Goal: Task Accomplishment & Management: Complete application form

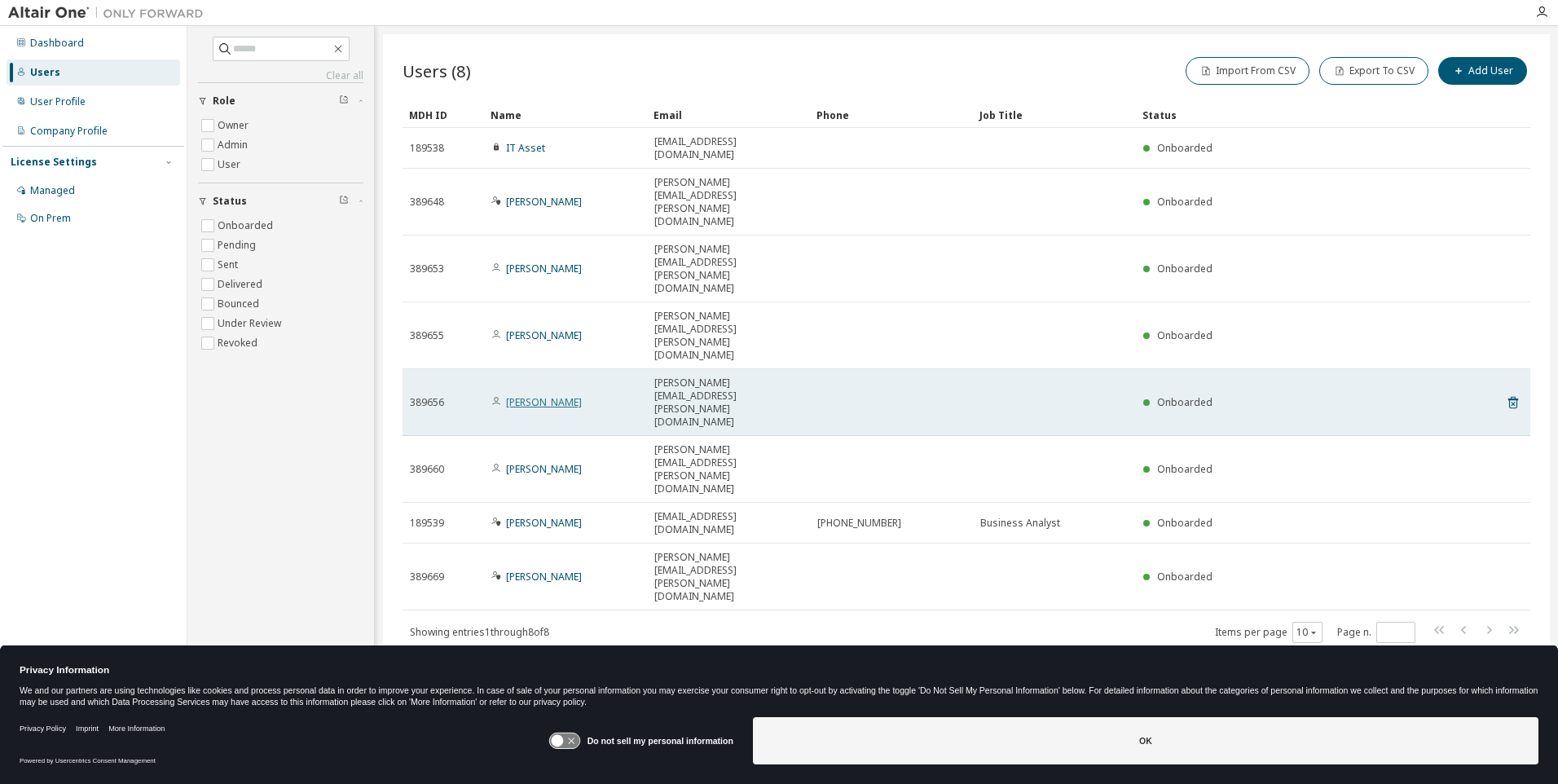
click at [549, 395] on link "[PERSON_NAME]" at bounding box center [543, 402] width 76 height 14
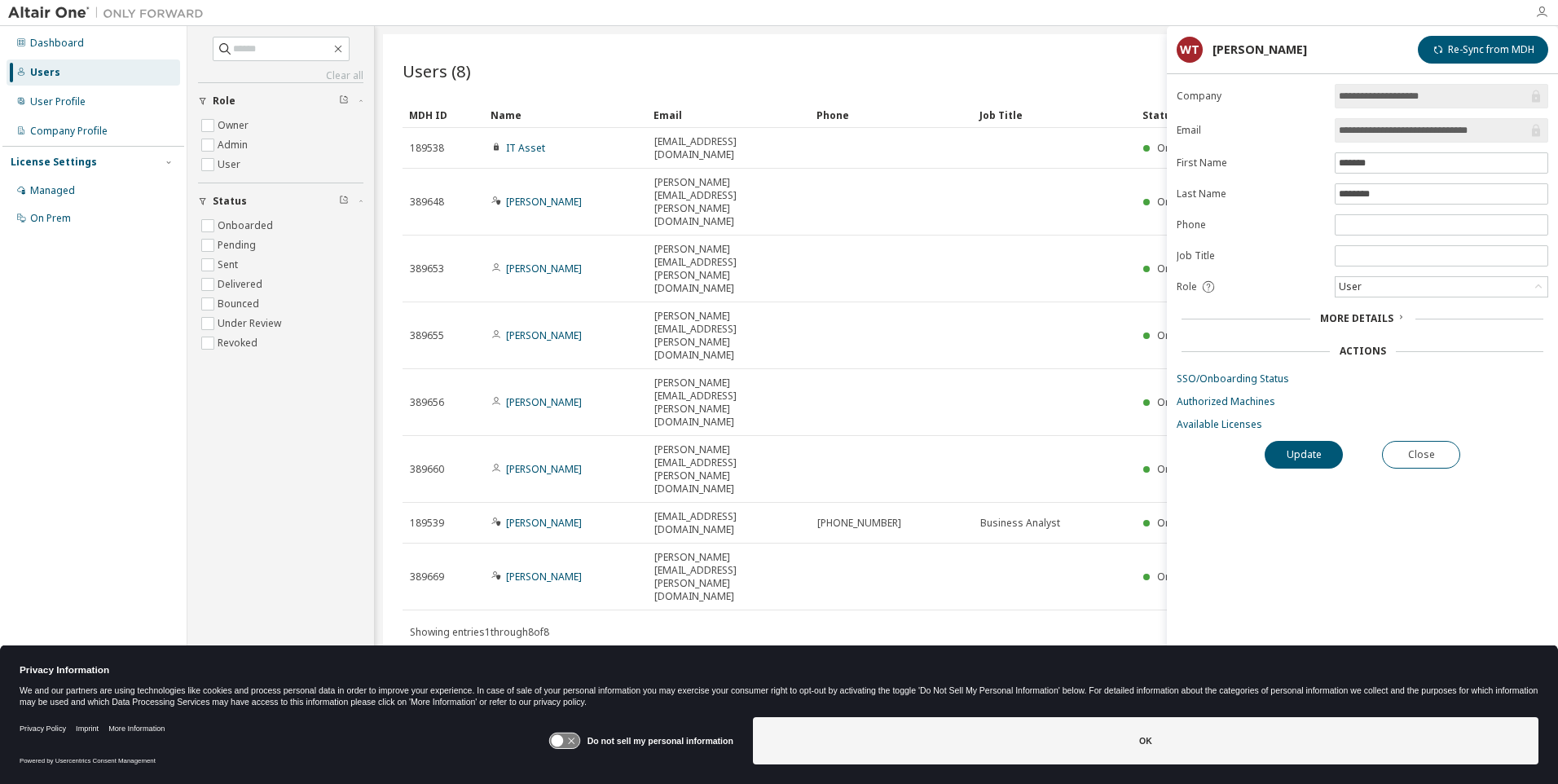
click at [1538, 10] on icon "button" at bounding box center [1541, 12] width 13 height 13
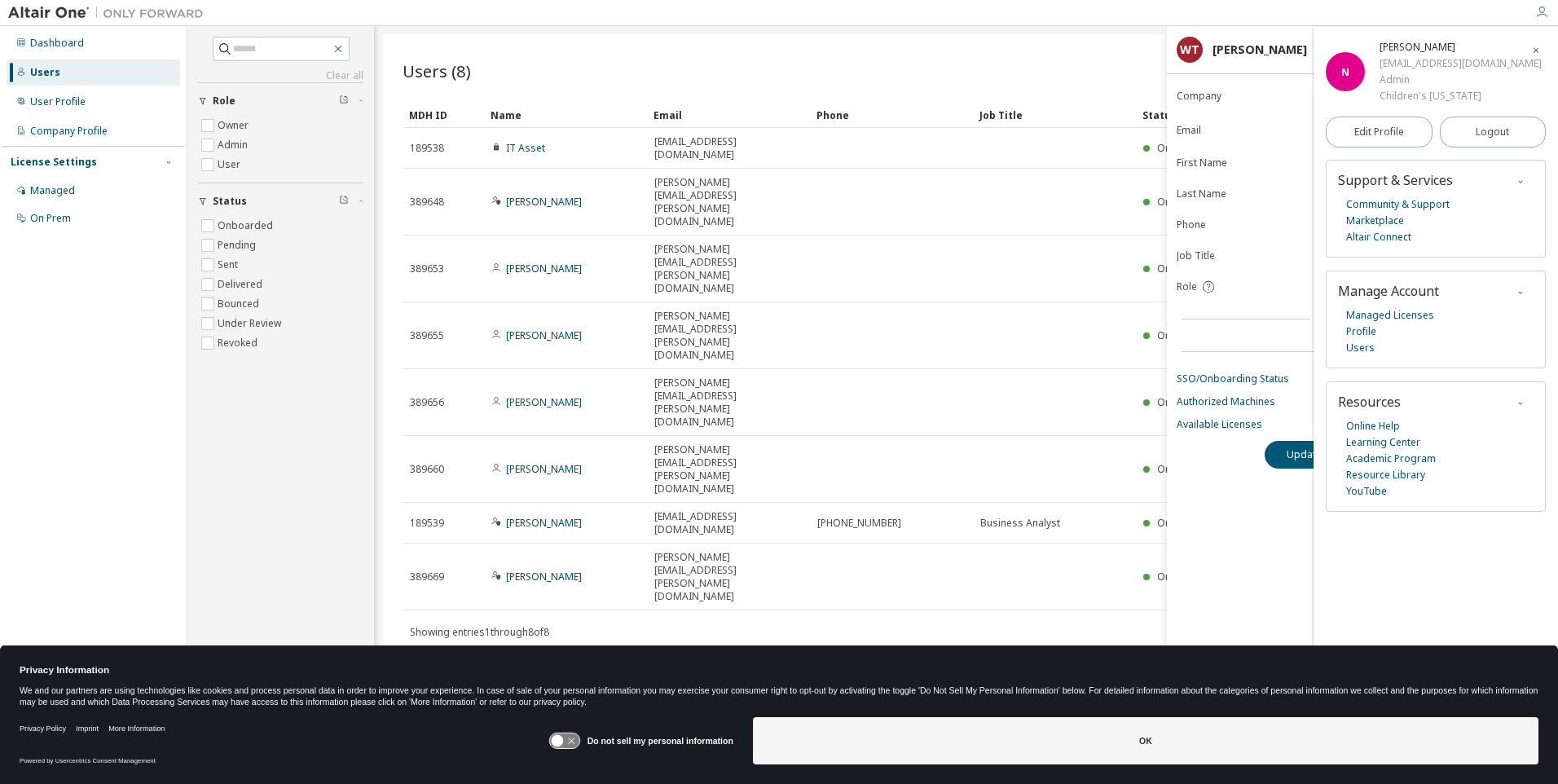
click at [1533, 49] on icon "button" at bounding box center [1537, 51] width 10 height 10
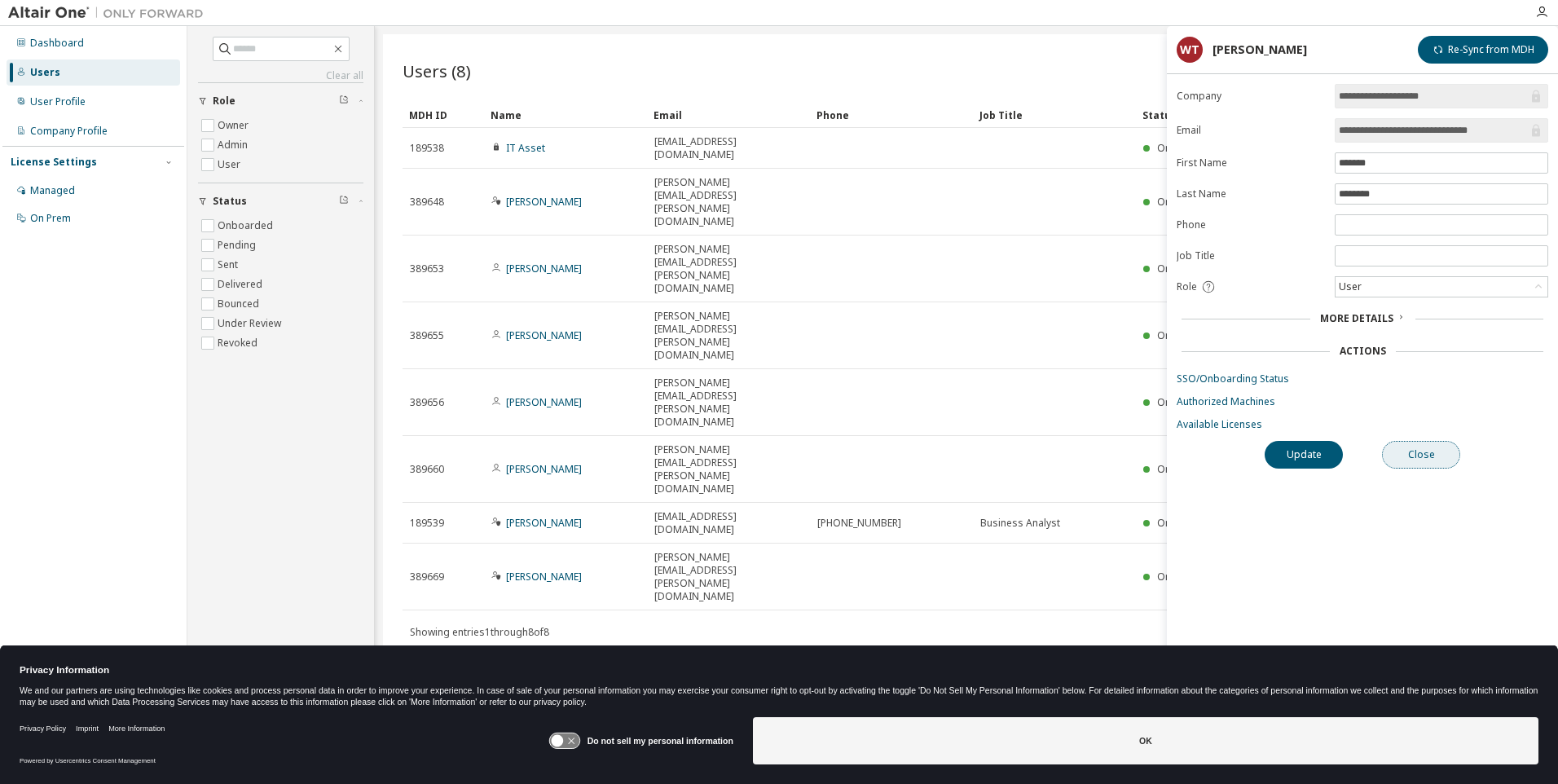
click at [1393, 455] on button "Close" at bounding box center [1421, 455] width 78 height 28
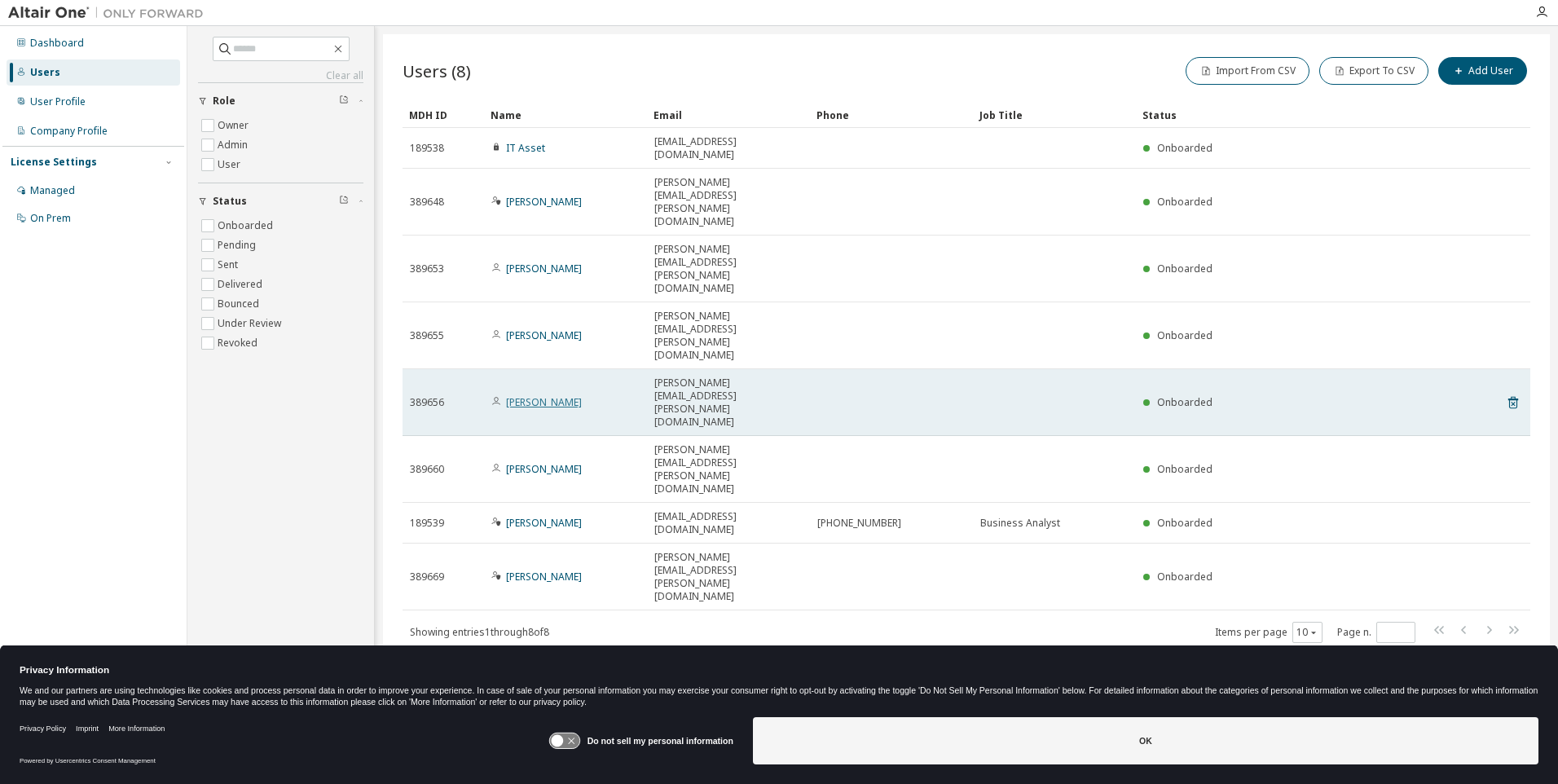
click at [534, 395] on link "William Tomasulo" at bounding box center [543, 402] width 76 height 14
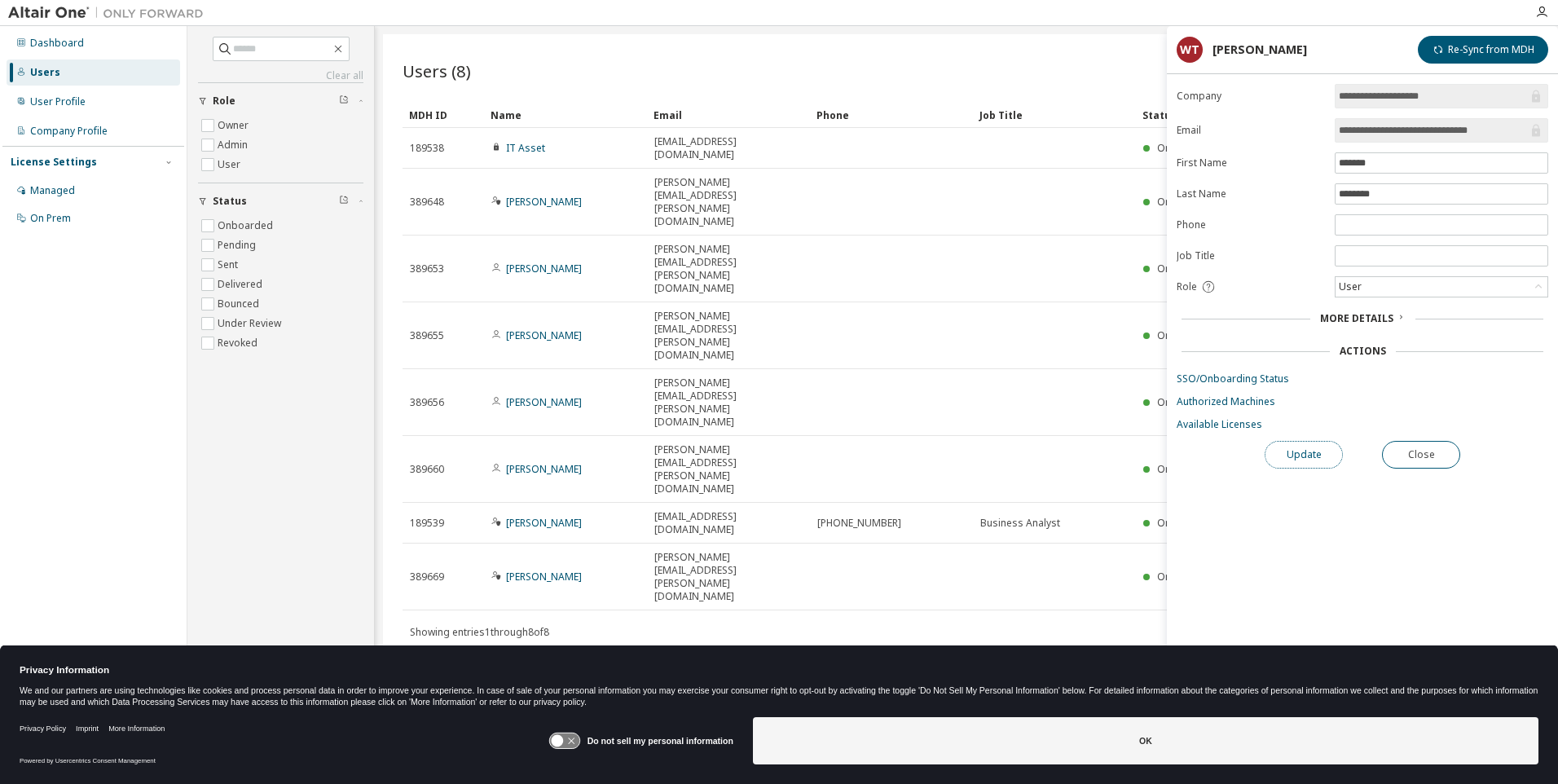
click at [1317, 458] on button "Update" at bounding box center [1304, 455] width 78 height 28
click at [1253, 378] on link "SSO/Onboarding Status" at bounding box center [1363, 378] width 372 height 13
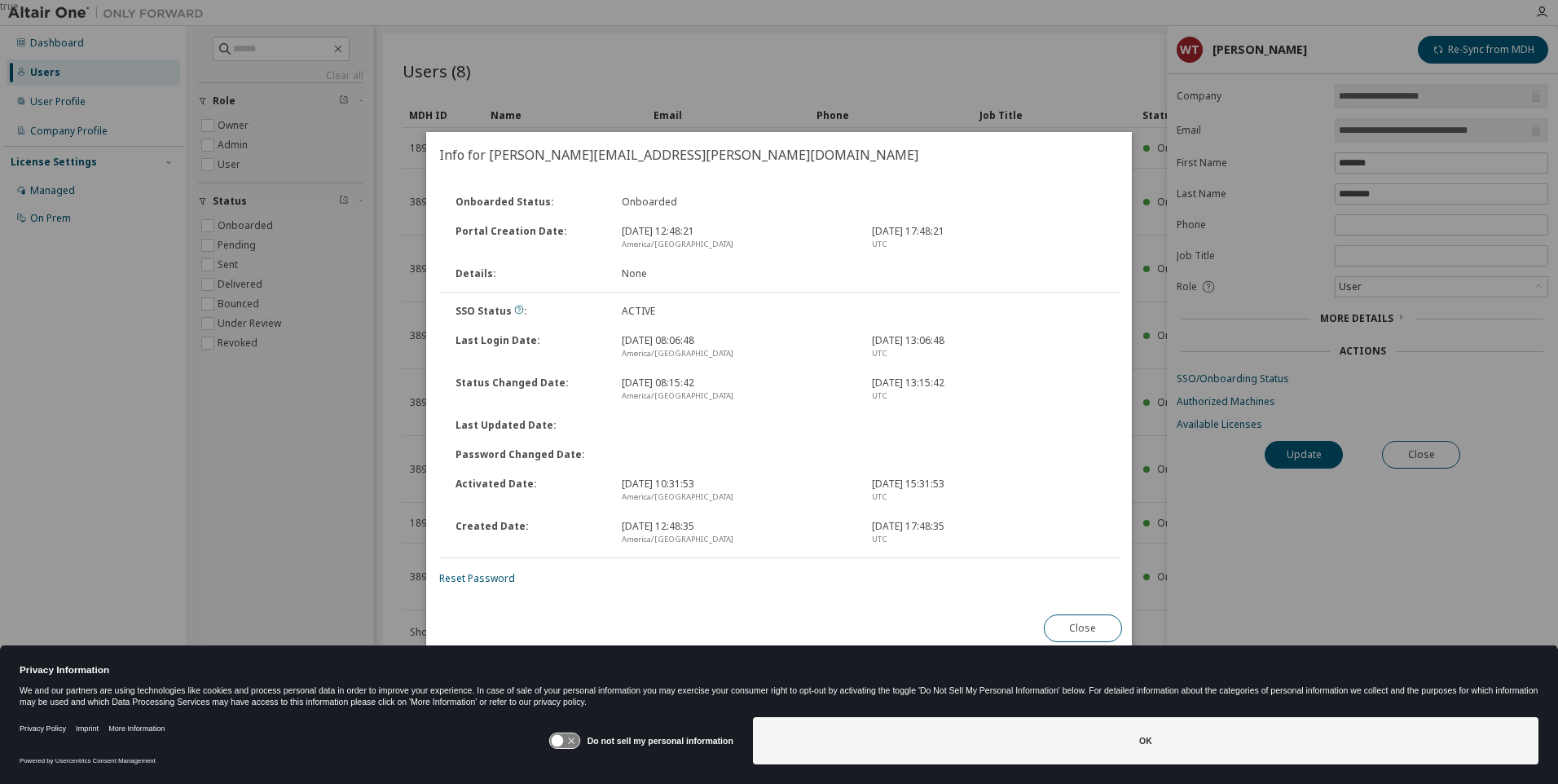
click at [1043, 732] on button "OK" at bounding box center [1146, 741] width 786 height 48
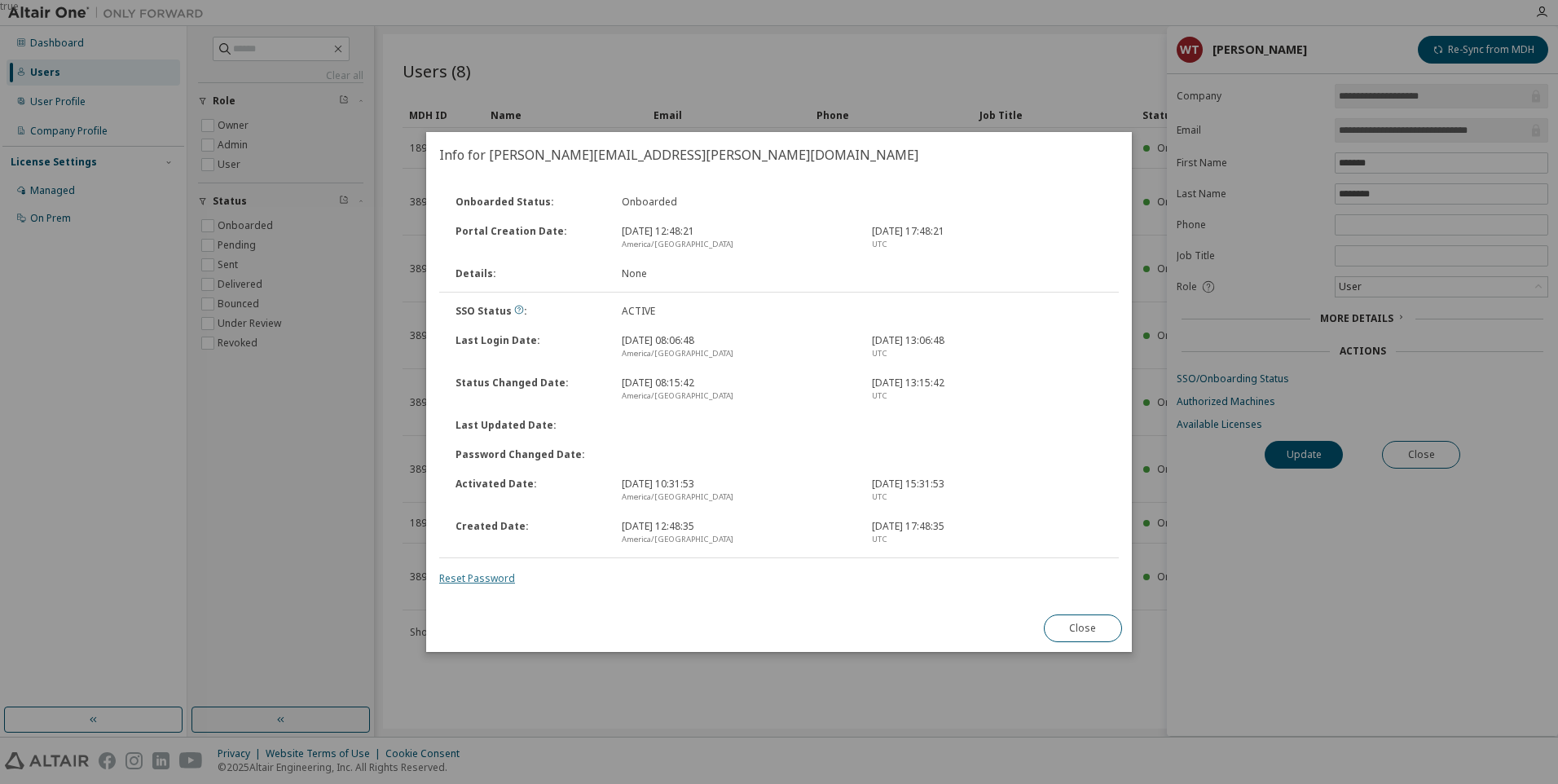
click at [480, 582] on link "Reset Password" at bounding box center [477, 578] width 76 height 14
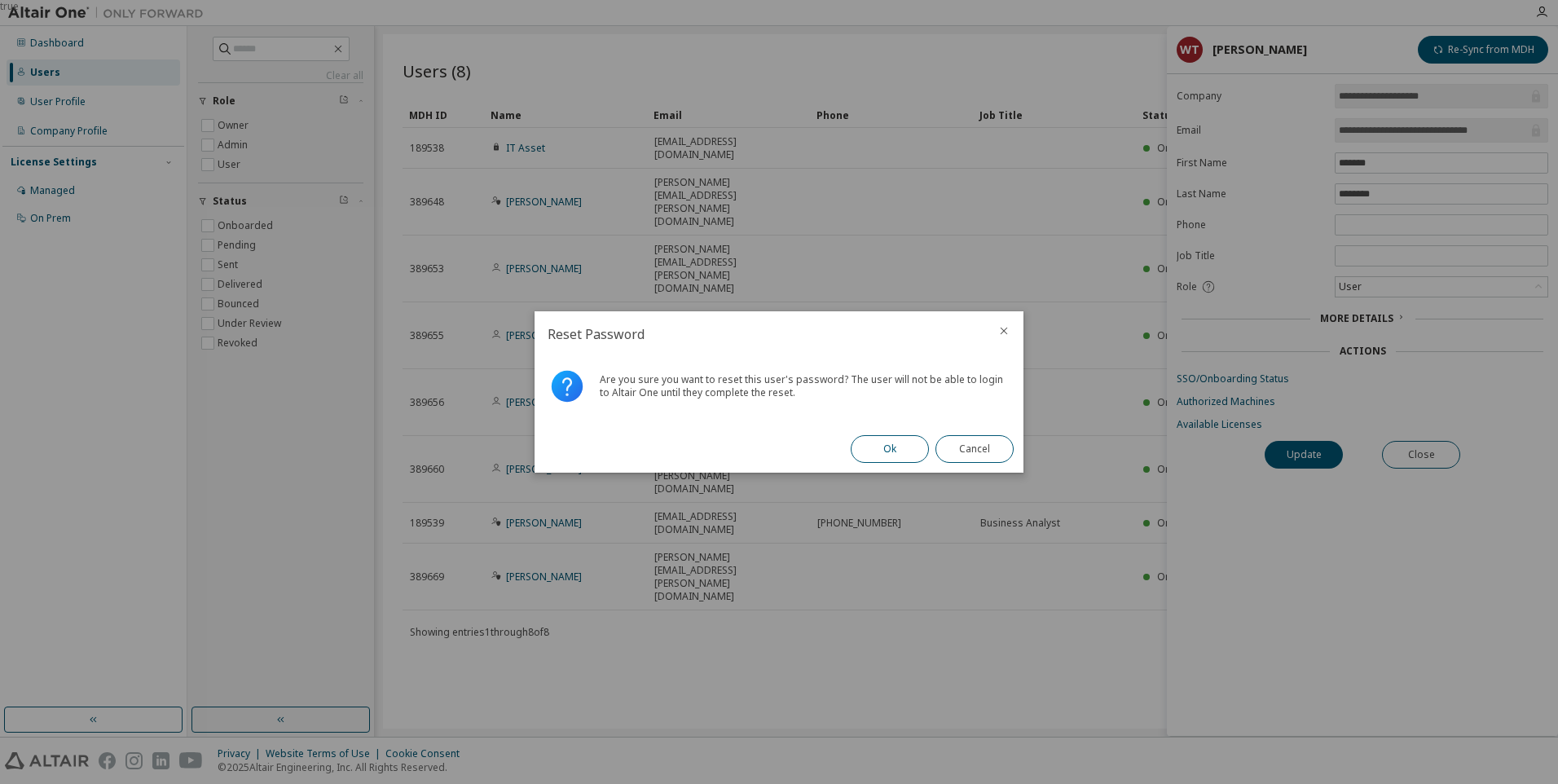
click at [898, 452] on button "Ok" at bounding box center [890, 449] width 78 height 28
click at [961, 451] on button "Close" at bounding box center [975, 449] width 78 height 28
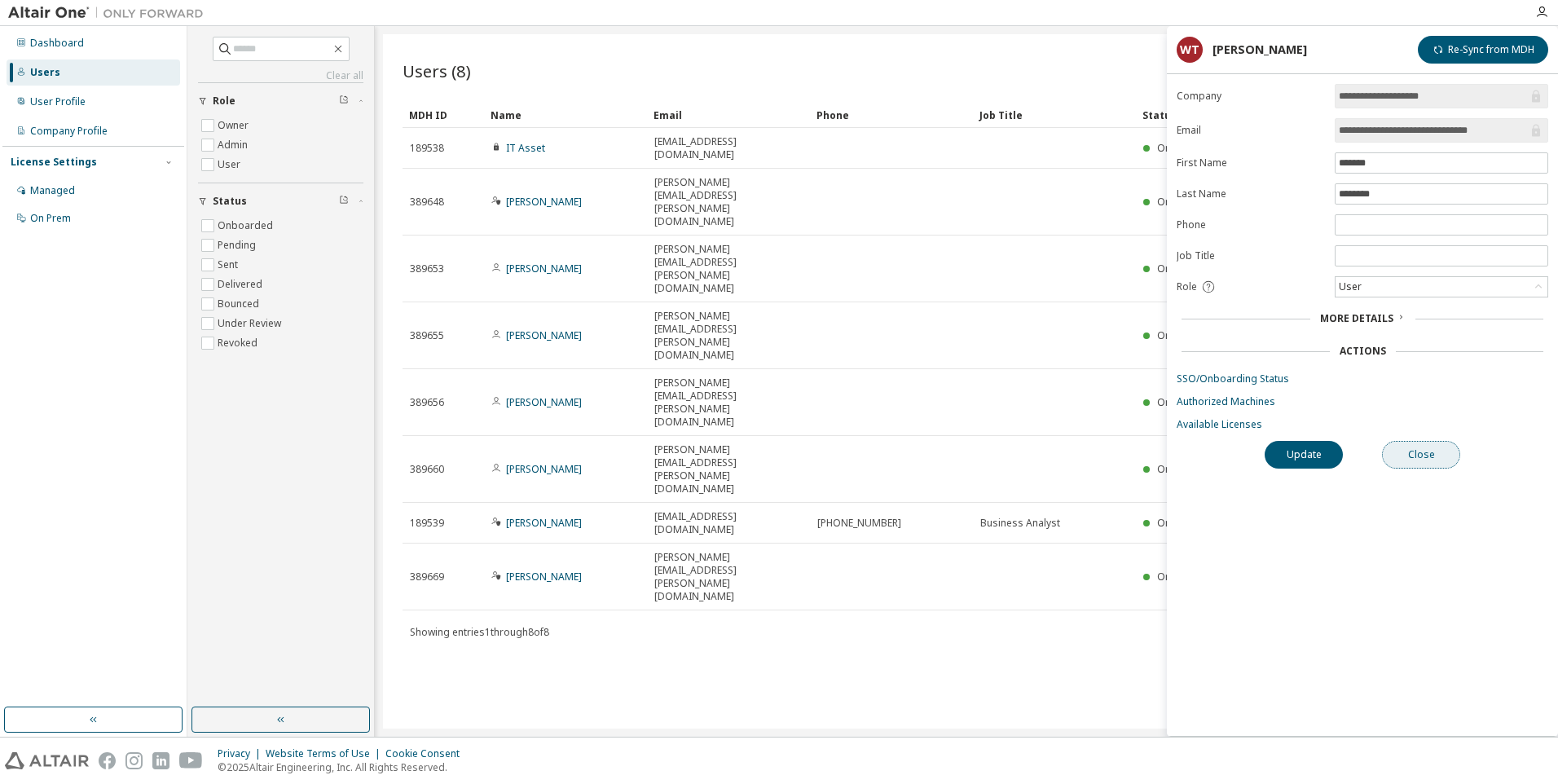
click at [1421, 456] on button "Close" at bounding box center [1421, 455] width 78 height 28
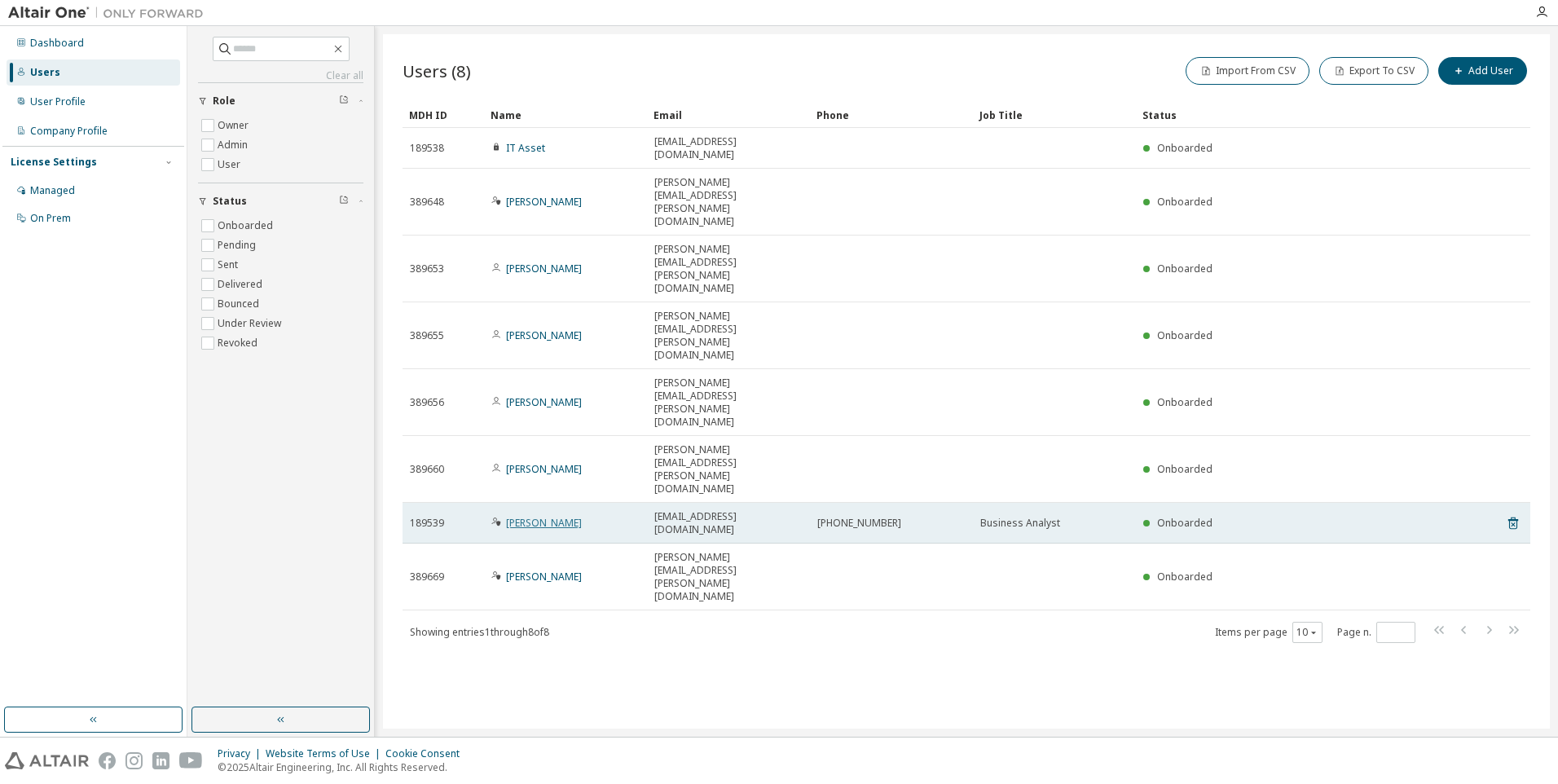
click at [525, 516] on link "Nong Yang" at bounding box center [543, 523] width 76 height 14
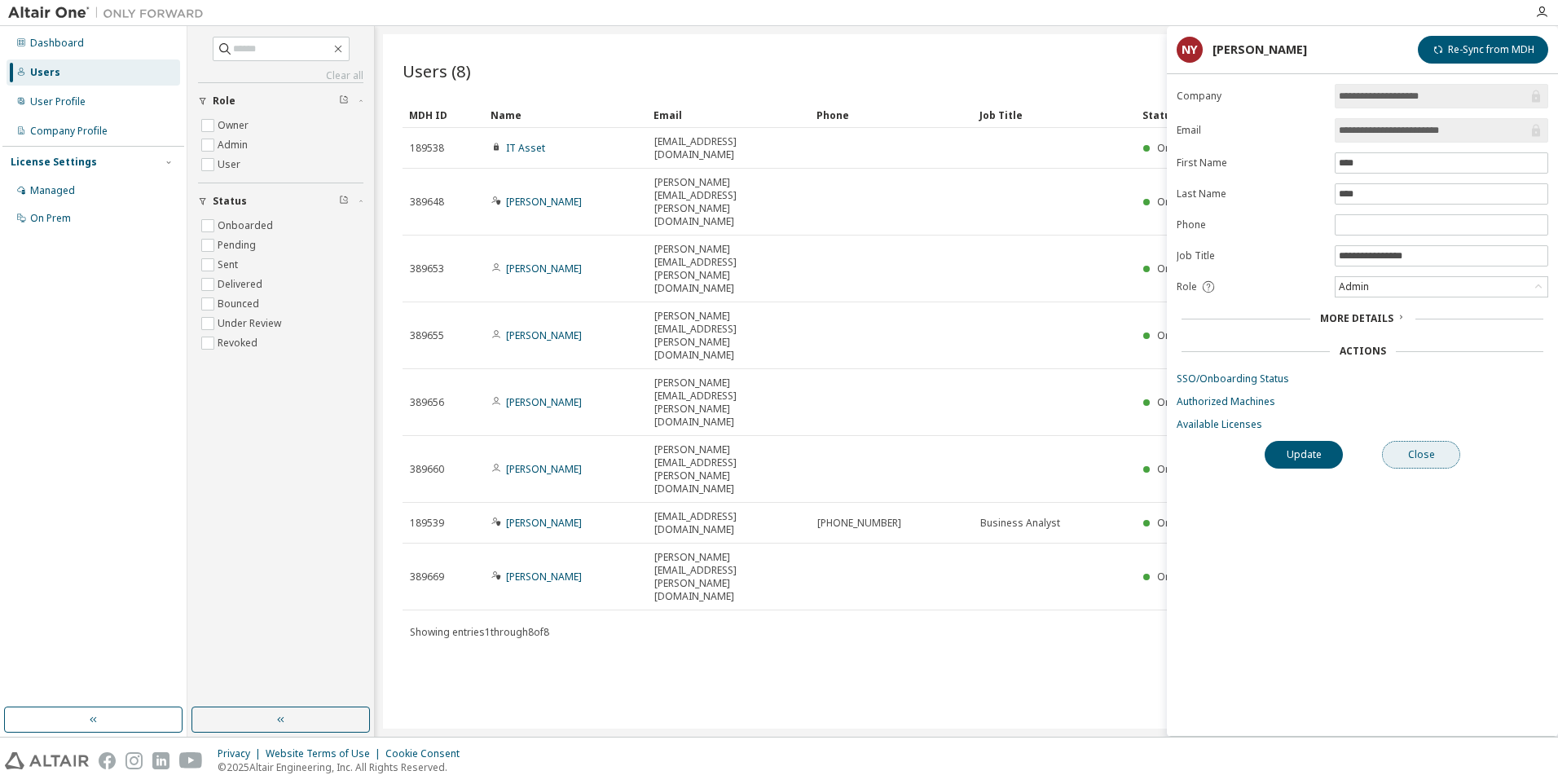
click at [1444, 463] on button "Close" at bounding box center [1421, 455] width 78 height 28
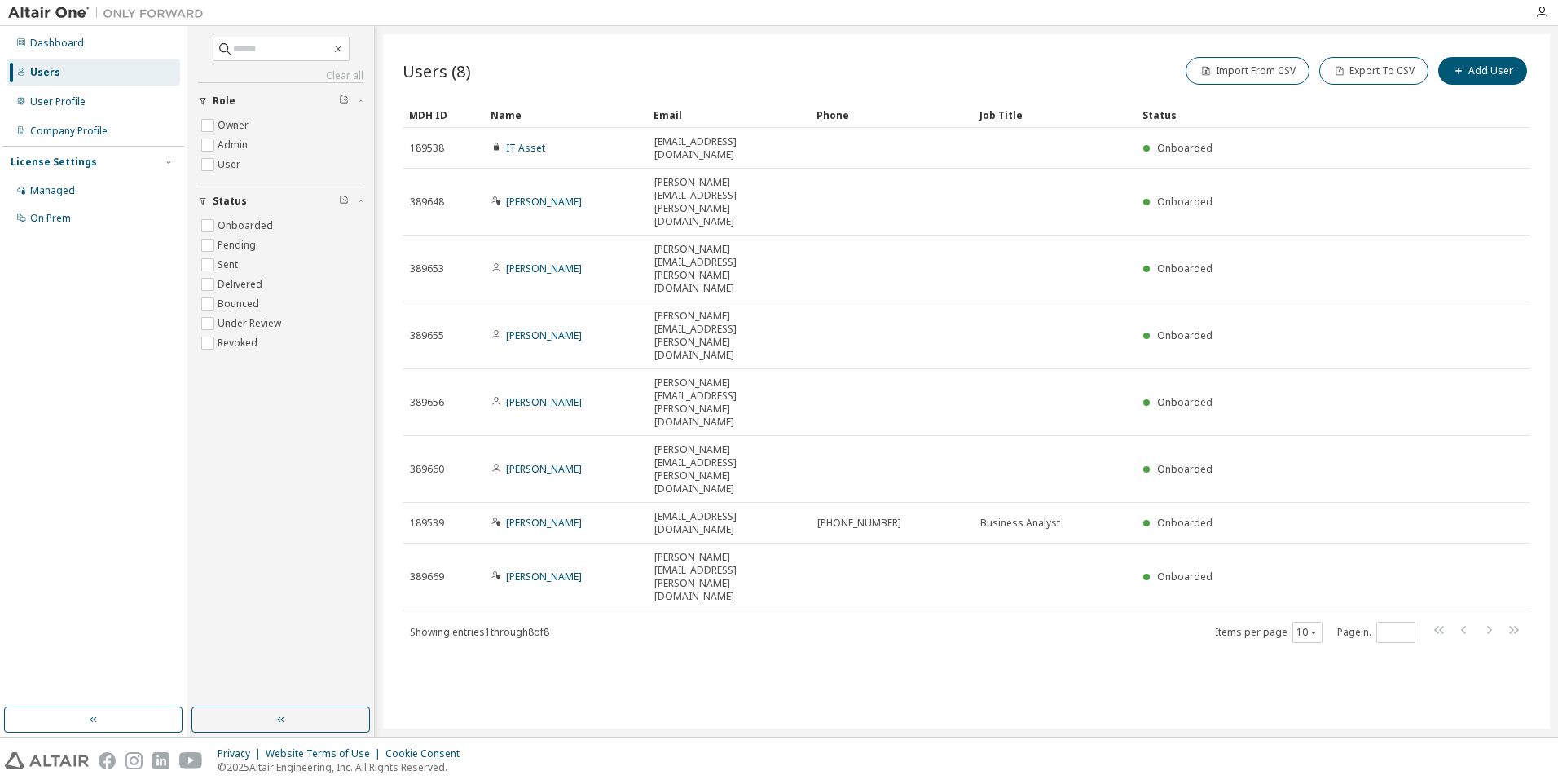
click at [134, 446] on div "Dashboard Users User Profile Company Profile License Settings Managed On Prem" at bounding box center [93, 367] width 182 height 676
click at [1538, 8] on icon "button" at bounding box center [1541, 12] width 13 height 13
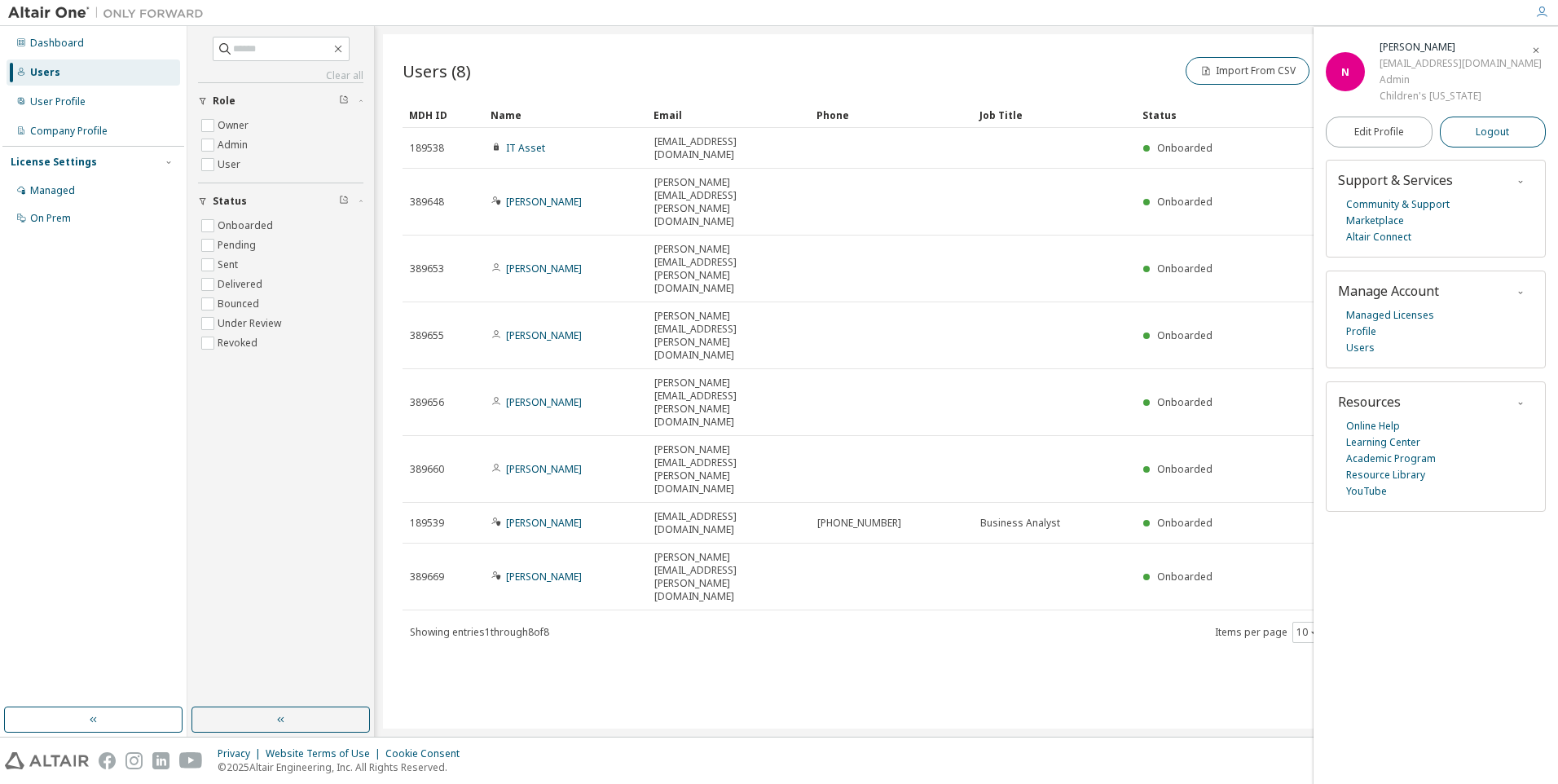
click at [1470, 131] on button "Logout" at bounding box center [1494, 132] width 107 height 31
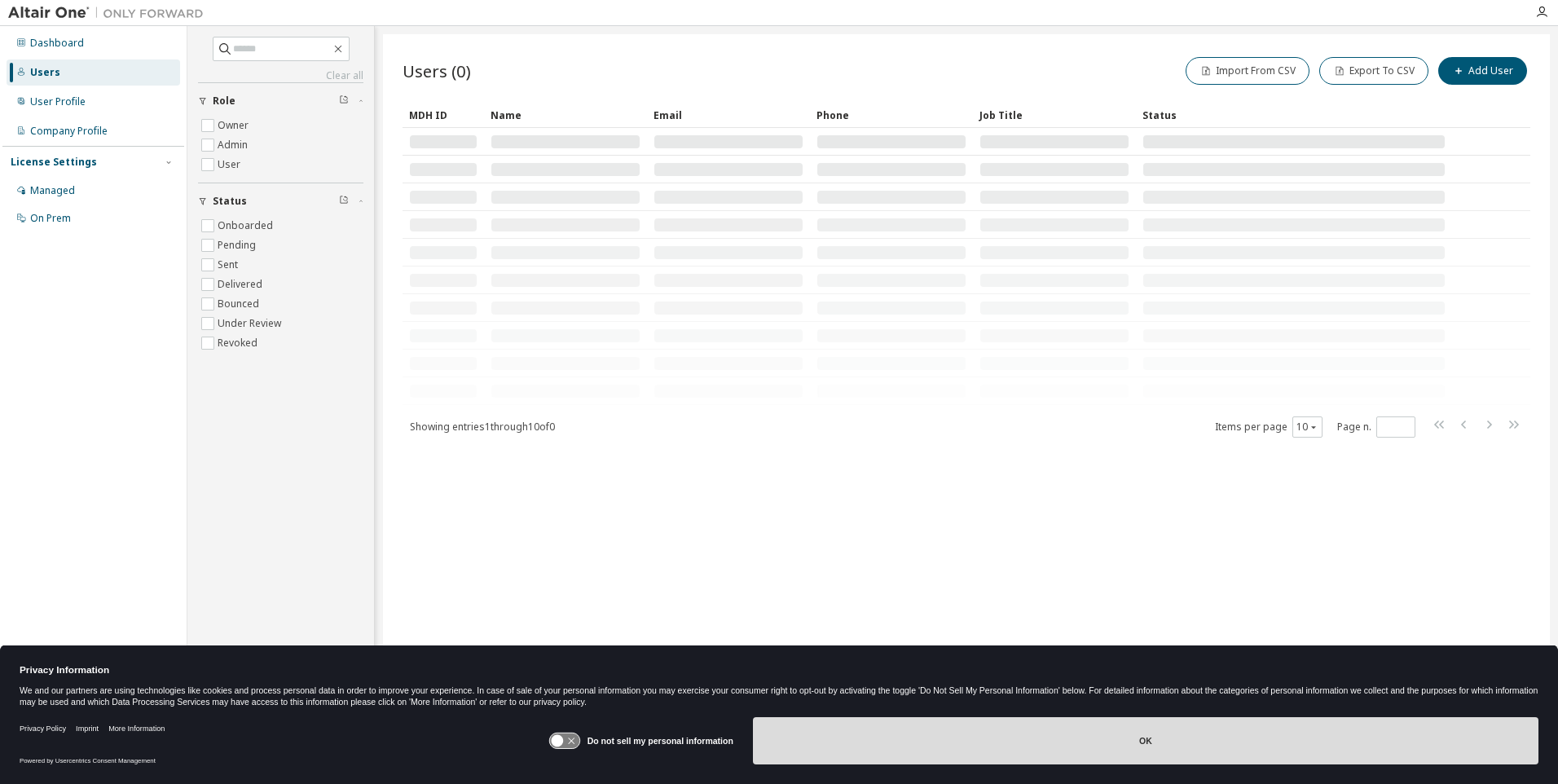
click at [843, 746] on button "OK" at bounding box center [1146, 741] width 786 height 48
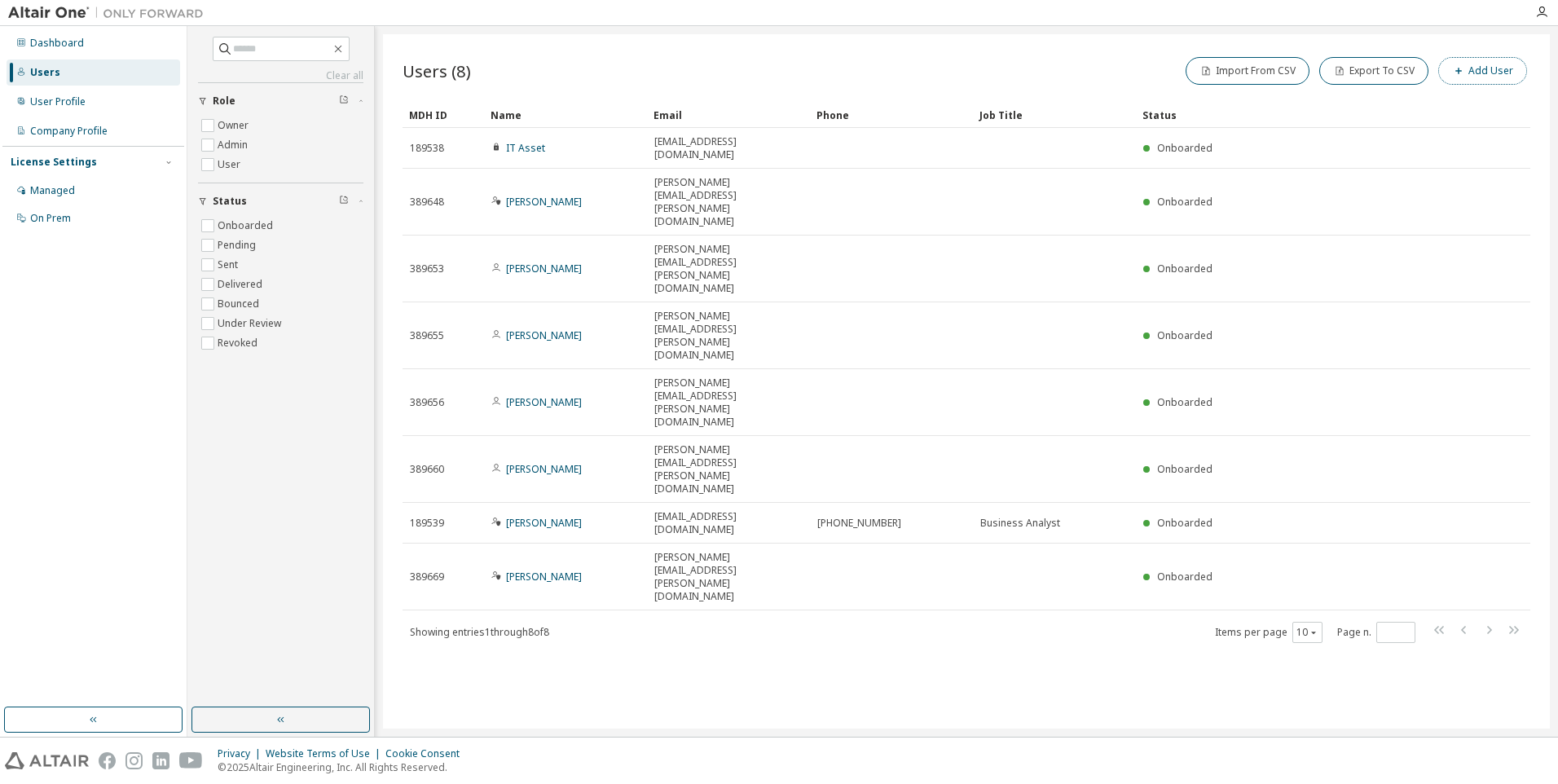
click at [1496, 76] on button "Add User" at bounding box center [1482, 70] width 89 height 28
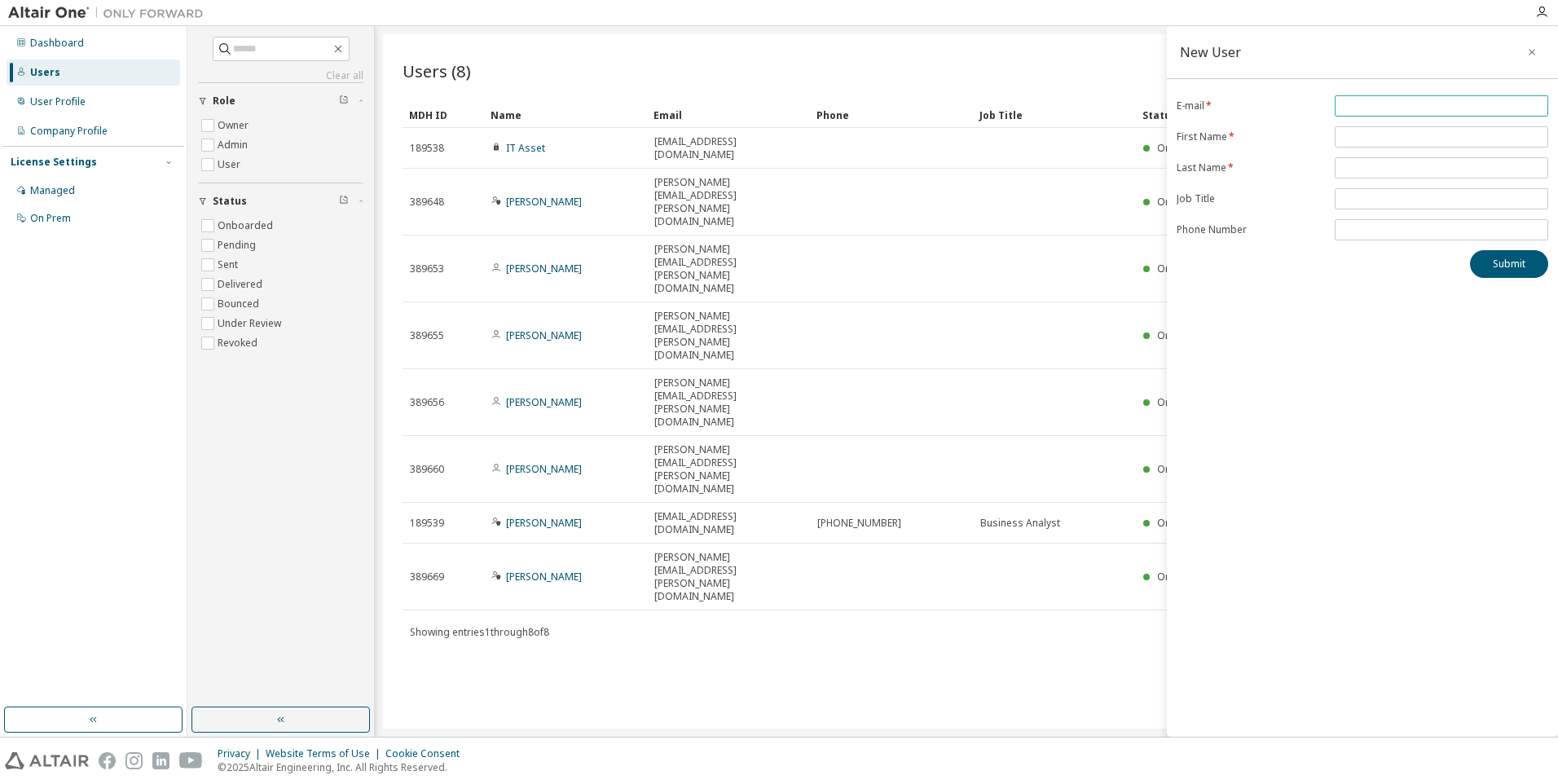
click at [1436, 101] on input "email" at bounding box center [1442, 105] width 205 height 13
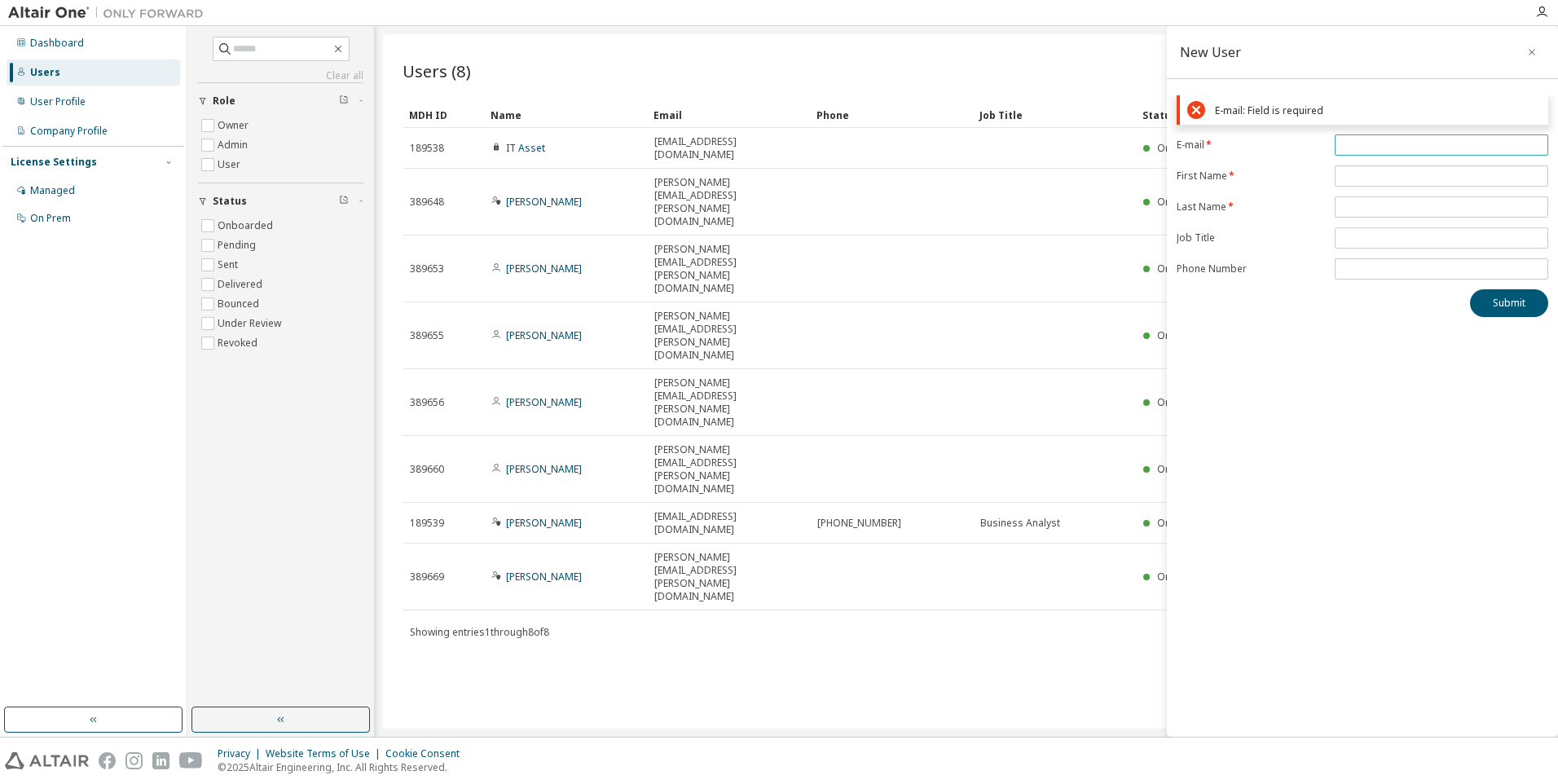
click at [1432, 147] on input "email" at bounding box center [1442, 144] width 205 height 13
paste input "**********"
type input "**********"
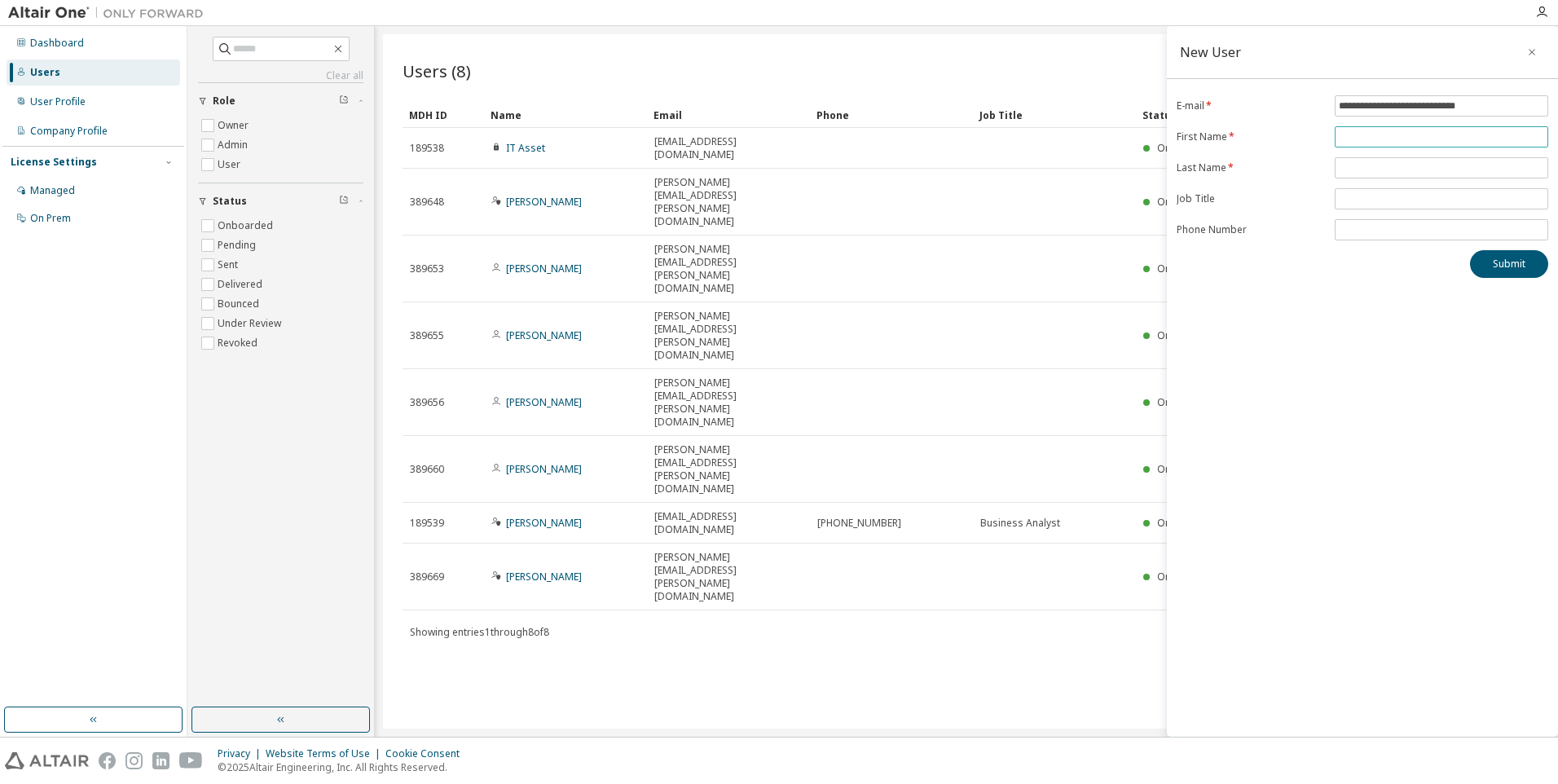
click at [1409, 169] on form "**********" at bounding box center [1363, 167] width 372 height 145
click at [1406, 137] on input "text" at bounding box center [1442, 137] width 205 height 13
type input "********"
click at [1393, 163] on input "text" at bounding box center [1442, 167] width 205 height 13
type input "****"
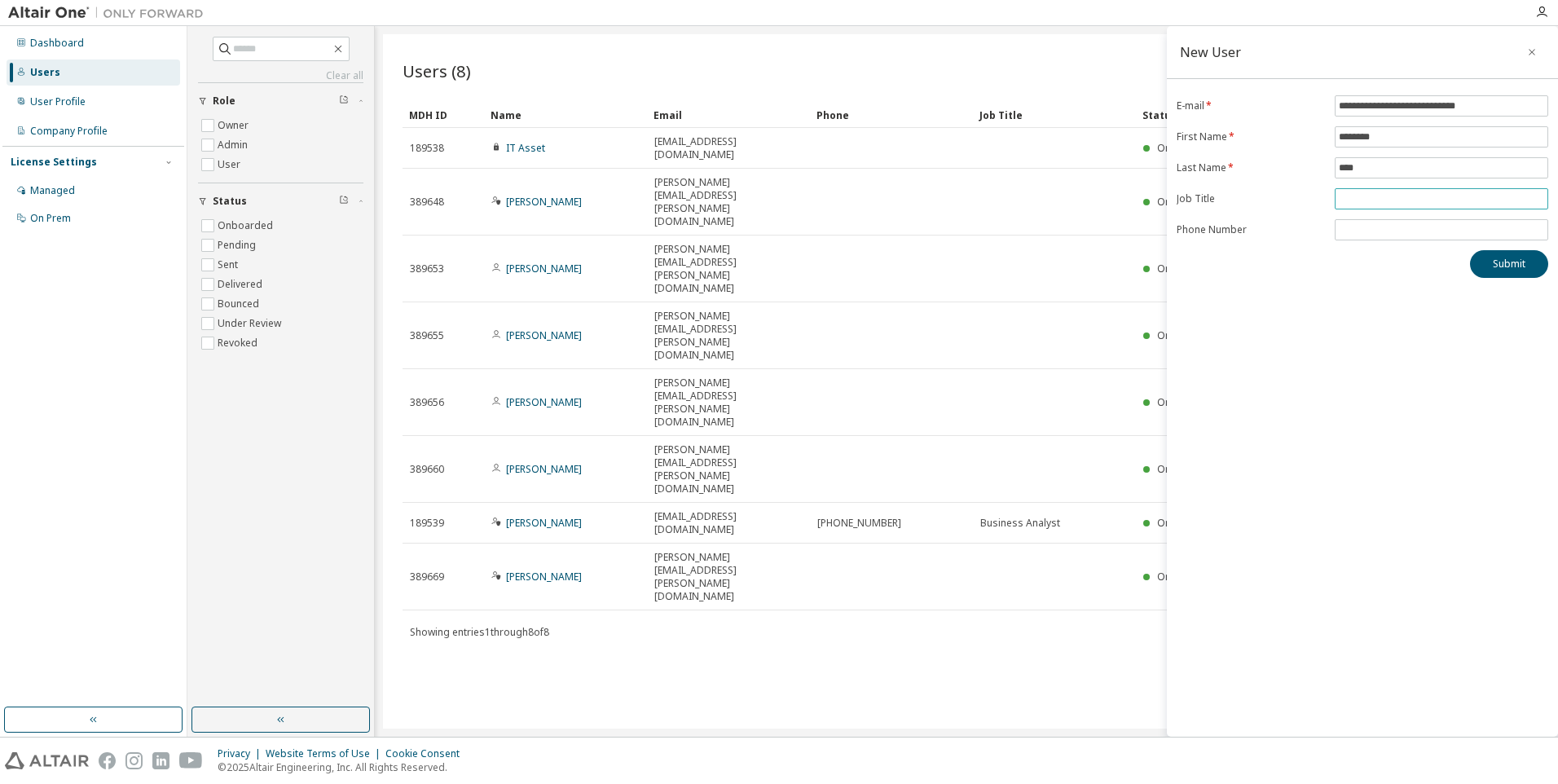
click at [1372, 195] on input "text" at bounding box center [1442, 199] width 205 height 13
drag, startPoint x: 1506, startPoint y: 264, endPoint x: 1386, endPoint y: 386, distance: 171.1
click at [1386, 386] on div "**********" at bounding box center [1362, 381] width 391 height 710
click at [1520, 265] on button "Submit" at bounding box center [1510, 264] width 78 height 28
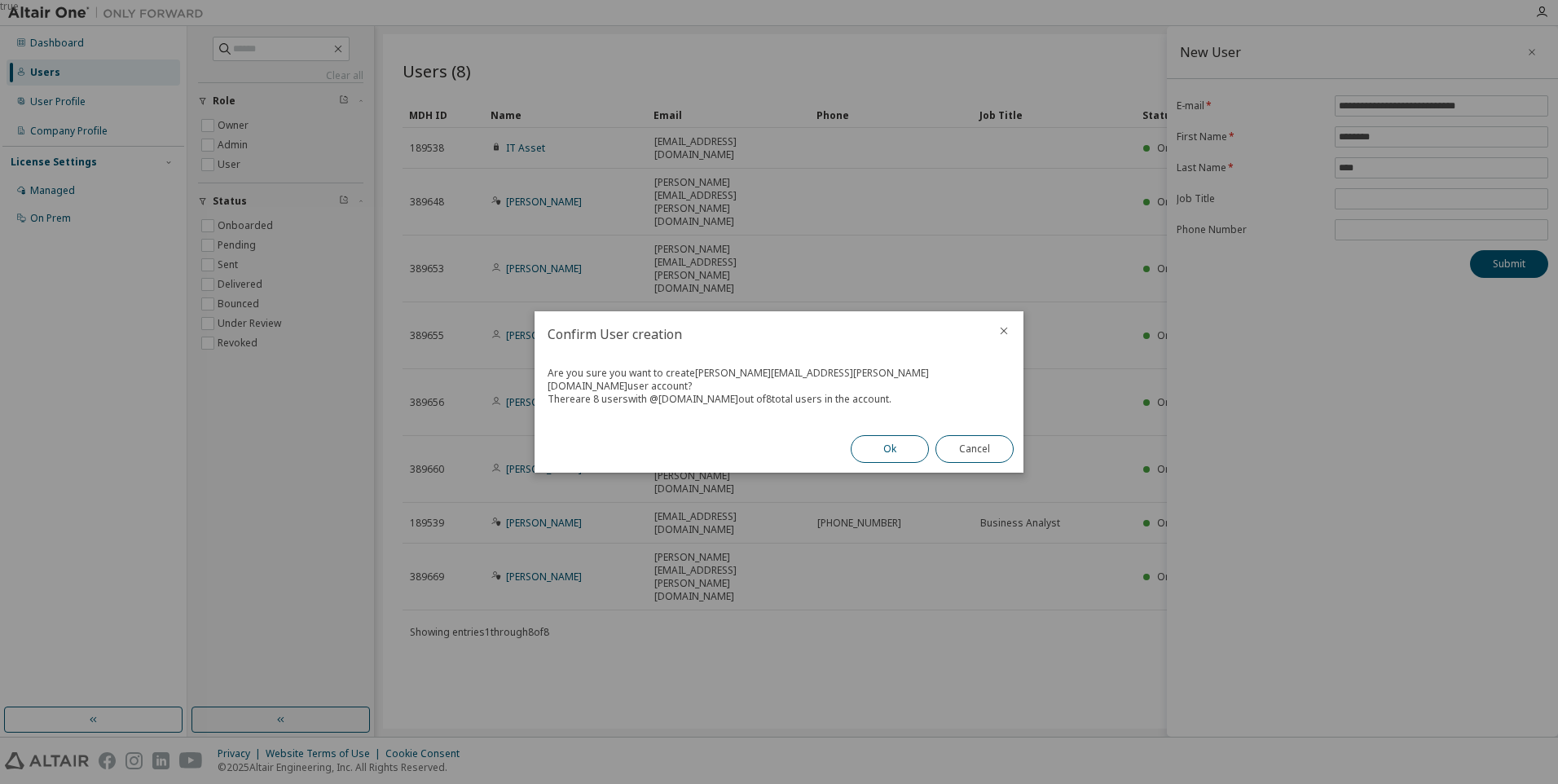
click at [881, 445] on button "Ok" at bounding box center [890, 449] width 78 height 28
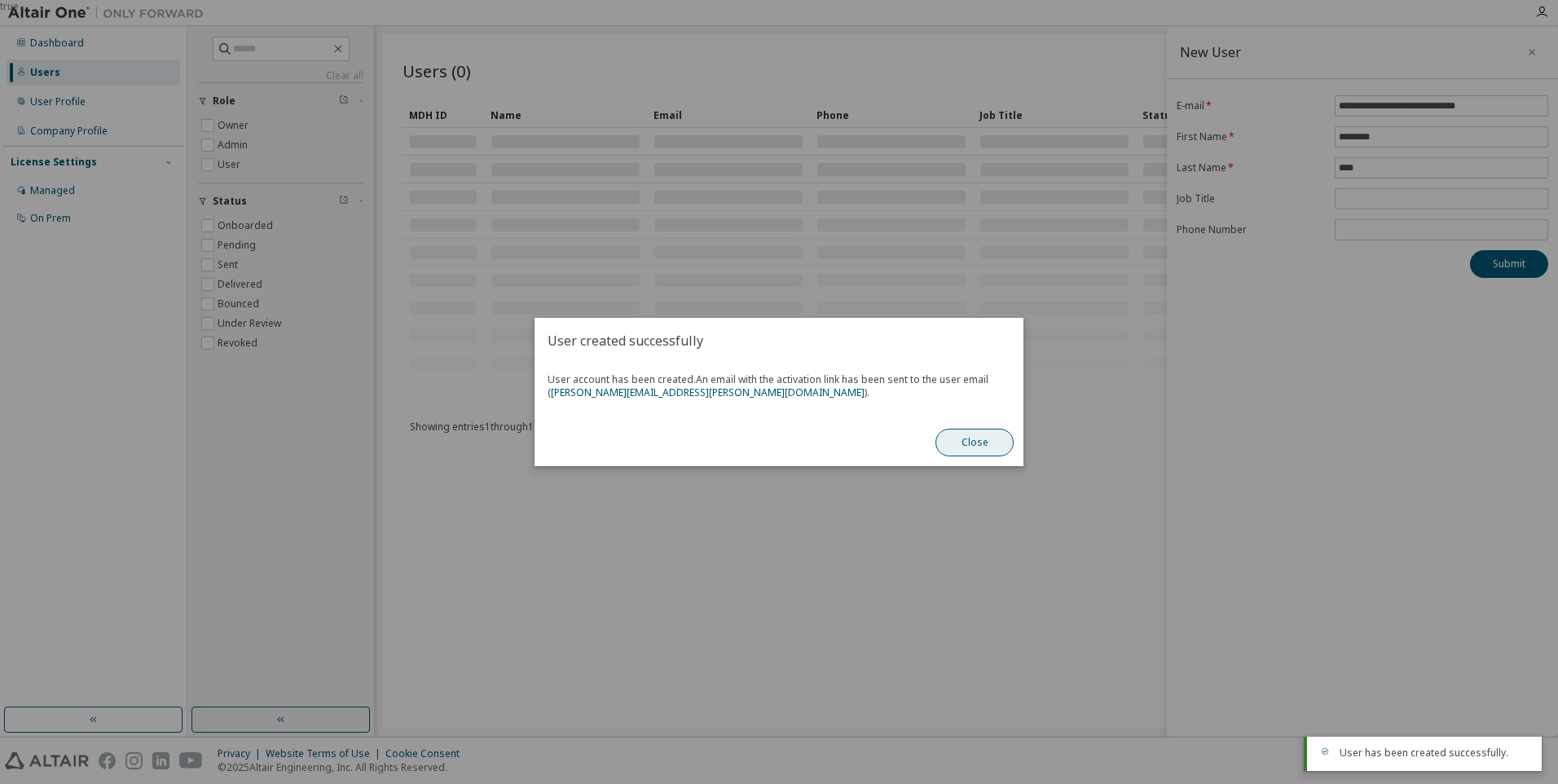
click at [949, 435] on button "Close" at bounding box center [975, 442] width 78 height 28
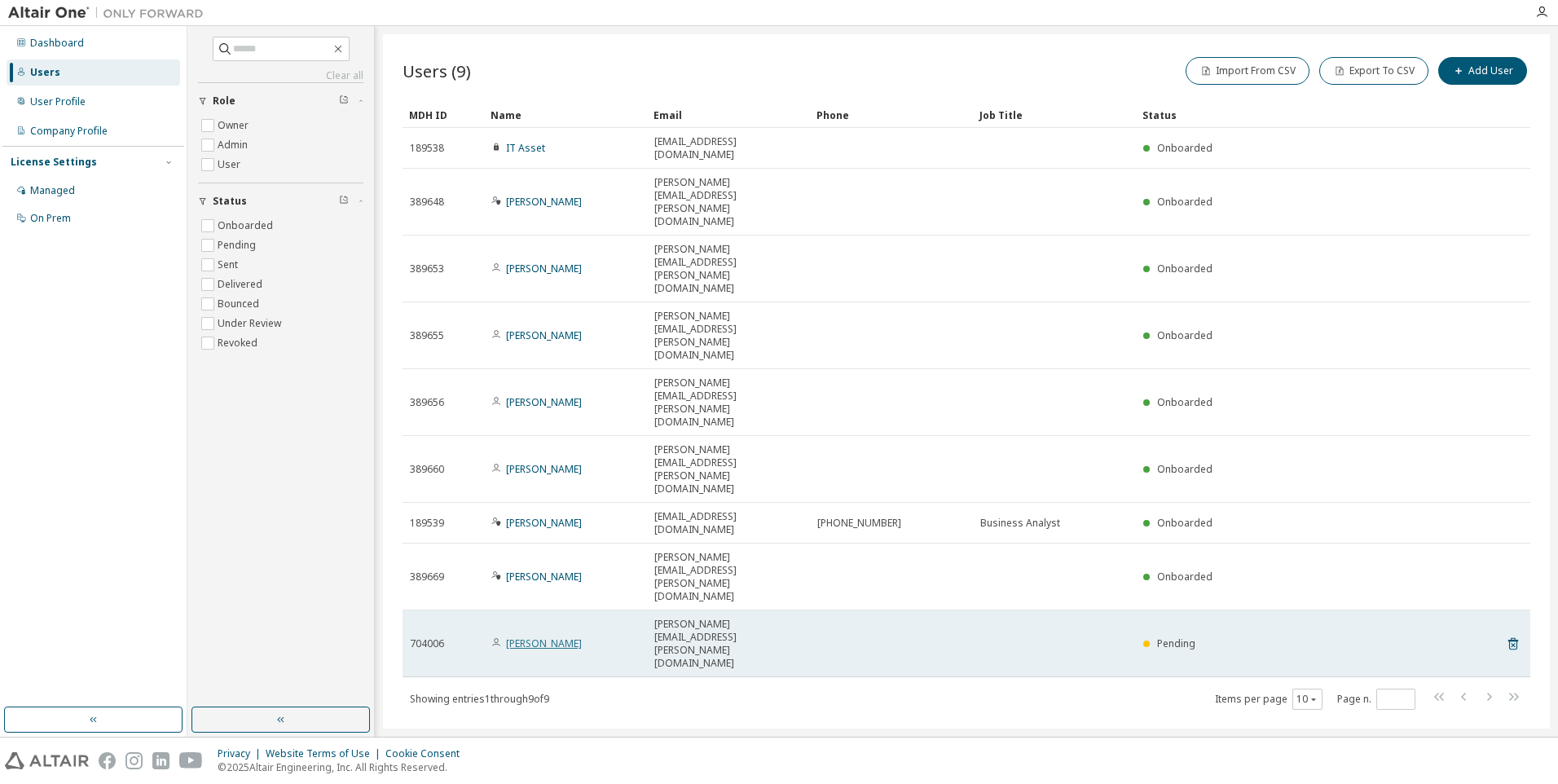
click at [548, 636] on link "Jennifer Mott" at bounding box center [543, 643] width 76 height 14
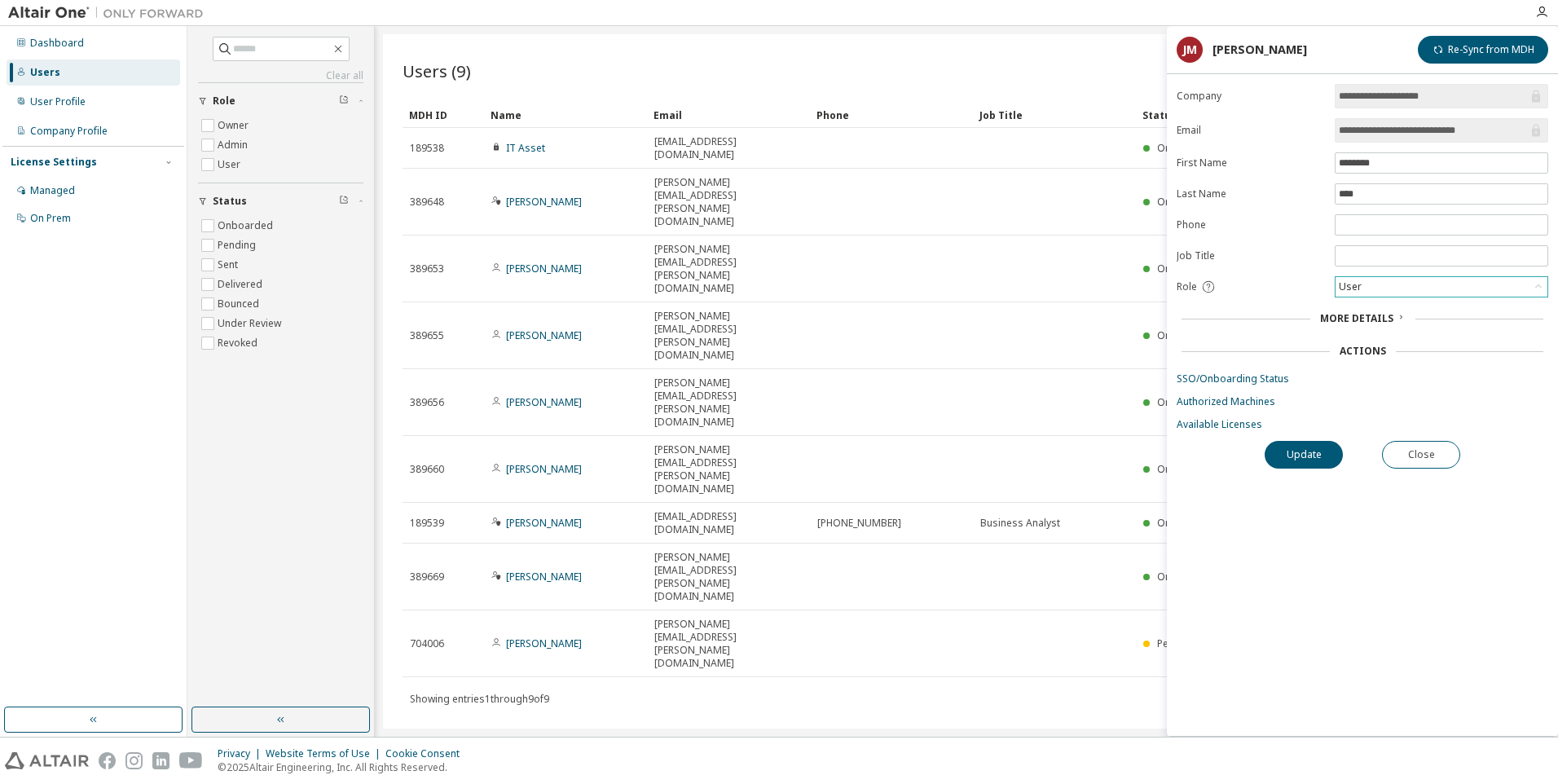
click at [1538, 285] on icon at bounding box center [1538, 286] width 7 height 4
click at [1422, 305] on li "Admin" at bounding box center [1441, 308] width 209 height 21
click at [1291, 460] on button "Update" at bounding box center [1304, 455] width 78 height 28
click at [1409, 455] on button "Close" at bounding box center [1421, 455] width 78 height 28
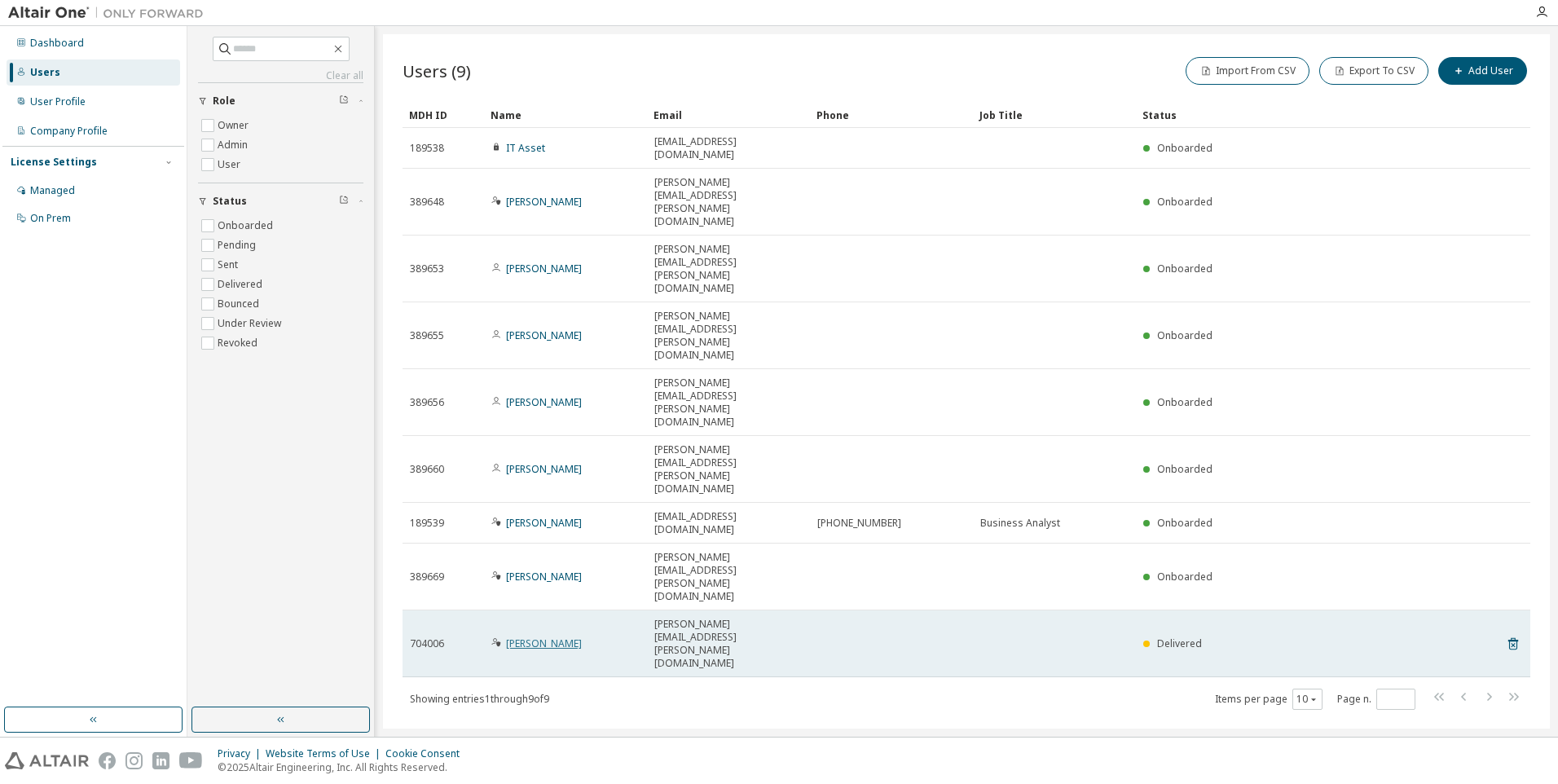
click at [519, 636] on link "Jennifer Mott" at bounding box center [543, 643] width 76 height 14
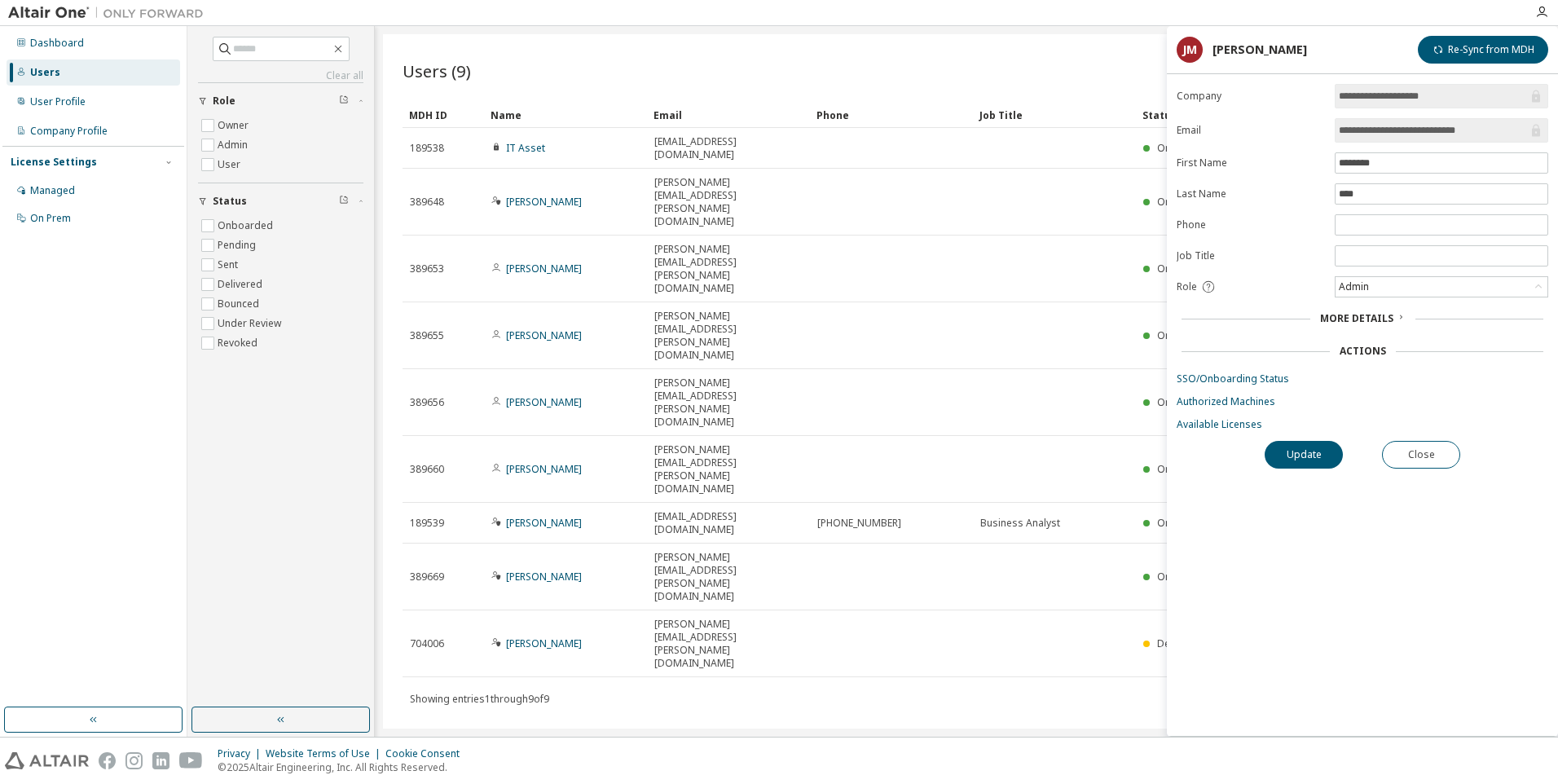
click at [1363, 322] on span "More Details" at bounding box center [1357, 318] width 73 height 14
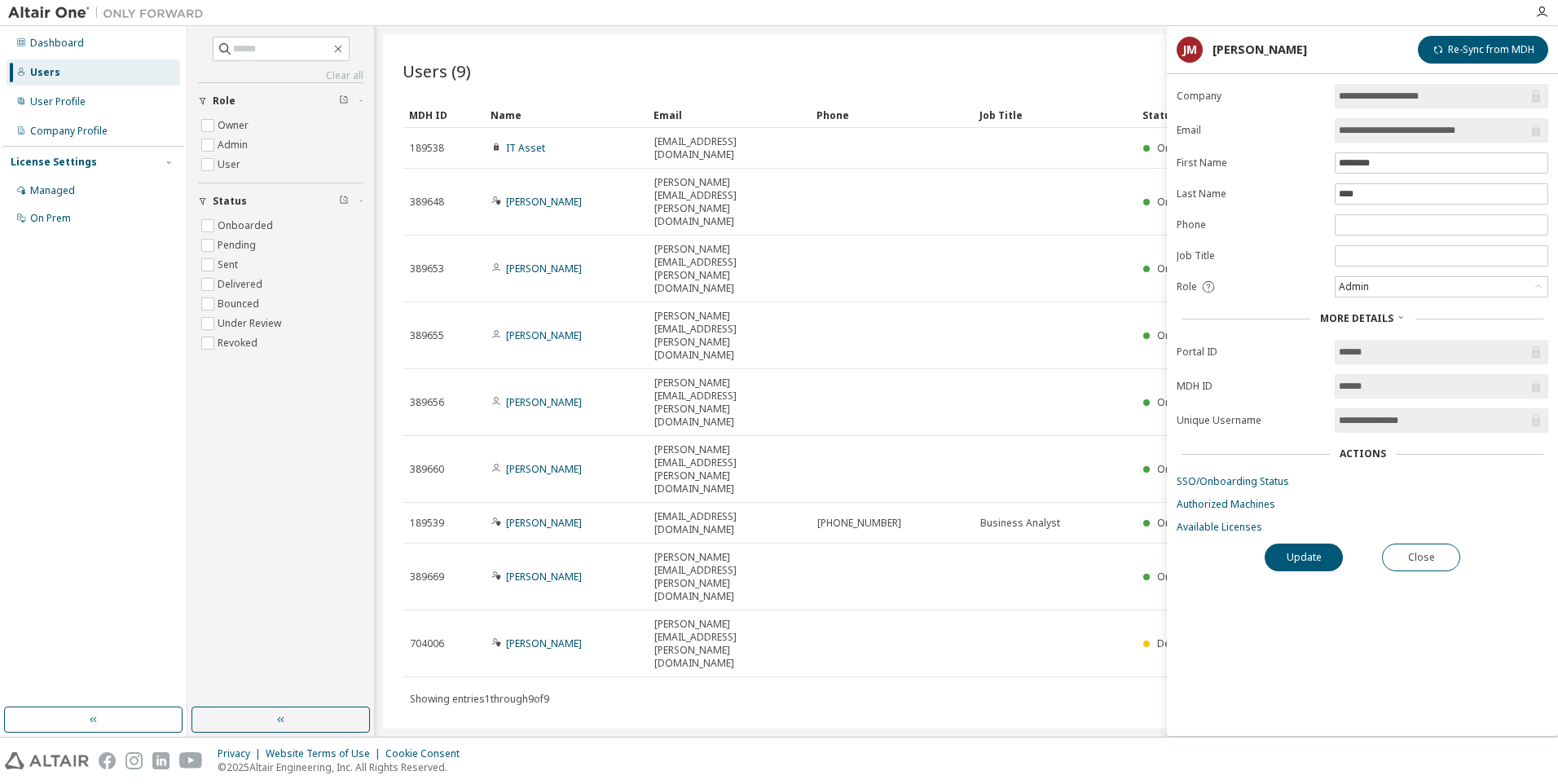
click at [1360, 322] on span "More Details" at bounding box center [1357, 318] width 73 height 14
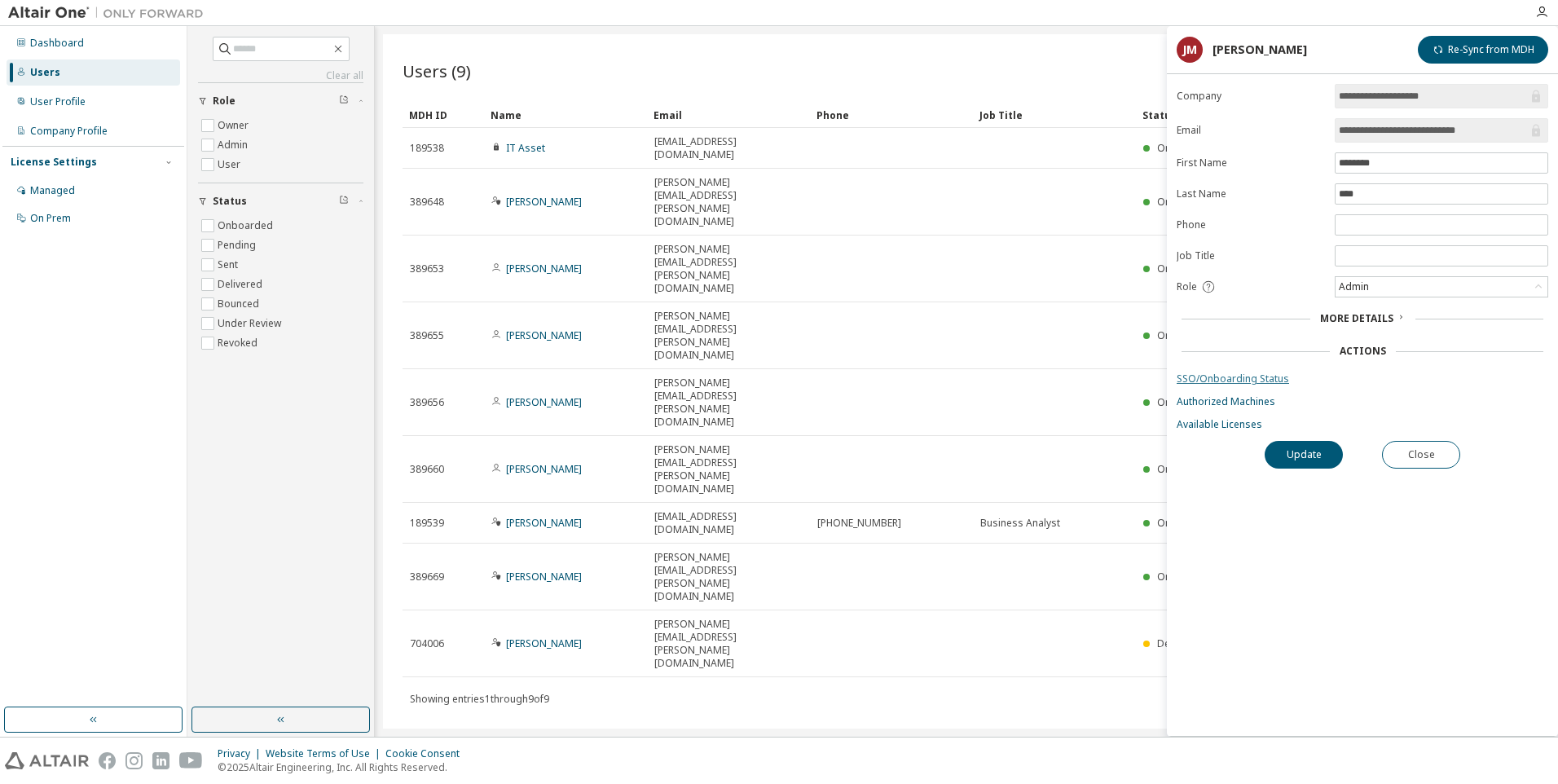
click at [1254, 379] on link "SSO/Onboarding Status" at bounding box center [1363, 378] width 372 height 13
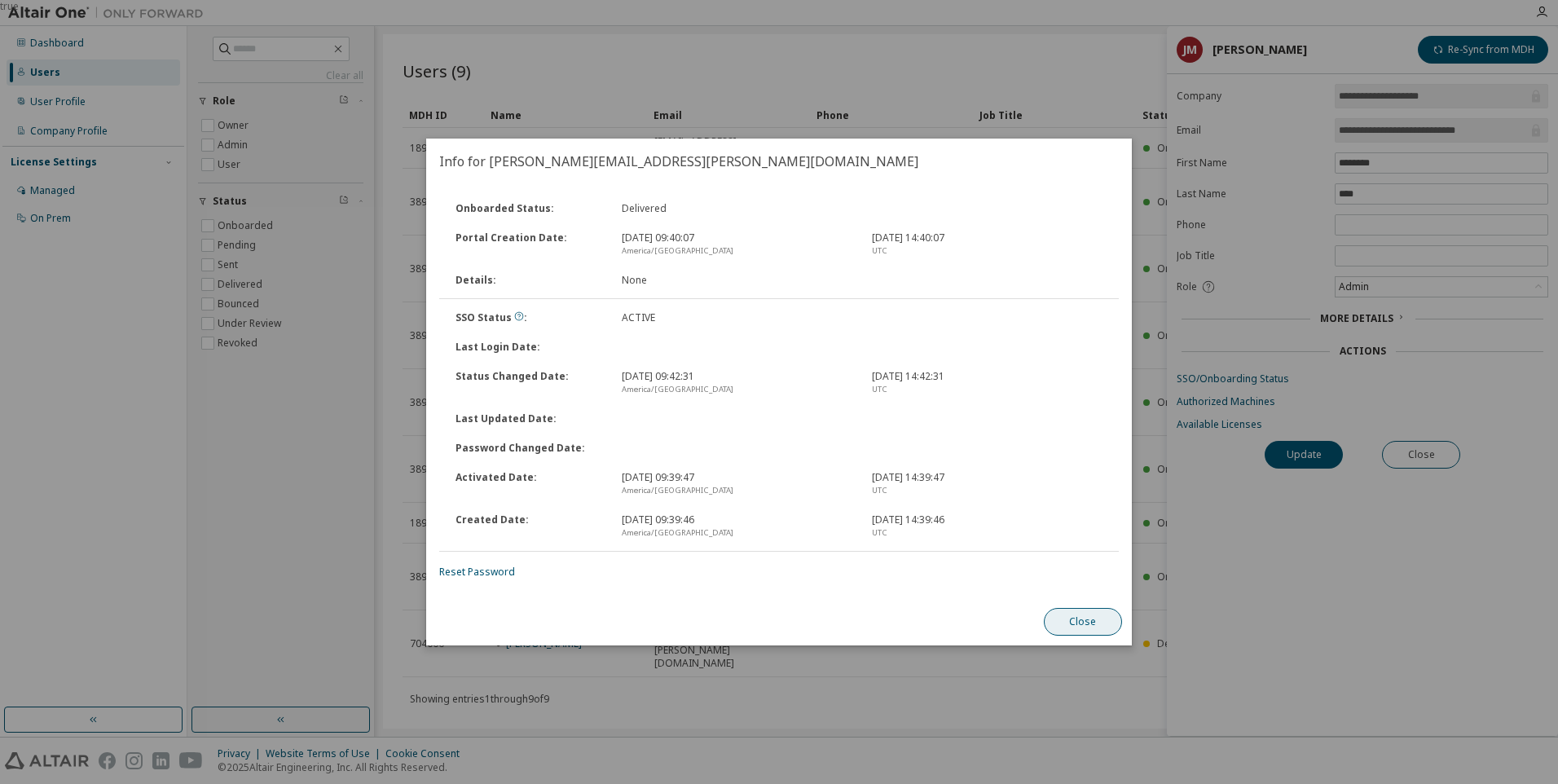
click at [1062, 618] on button "Close" at bounding box center [1083, 621] width 78 height 28
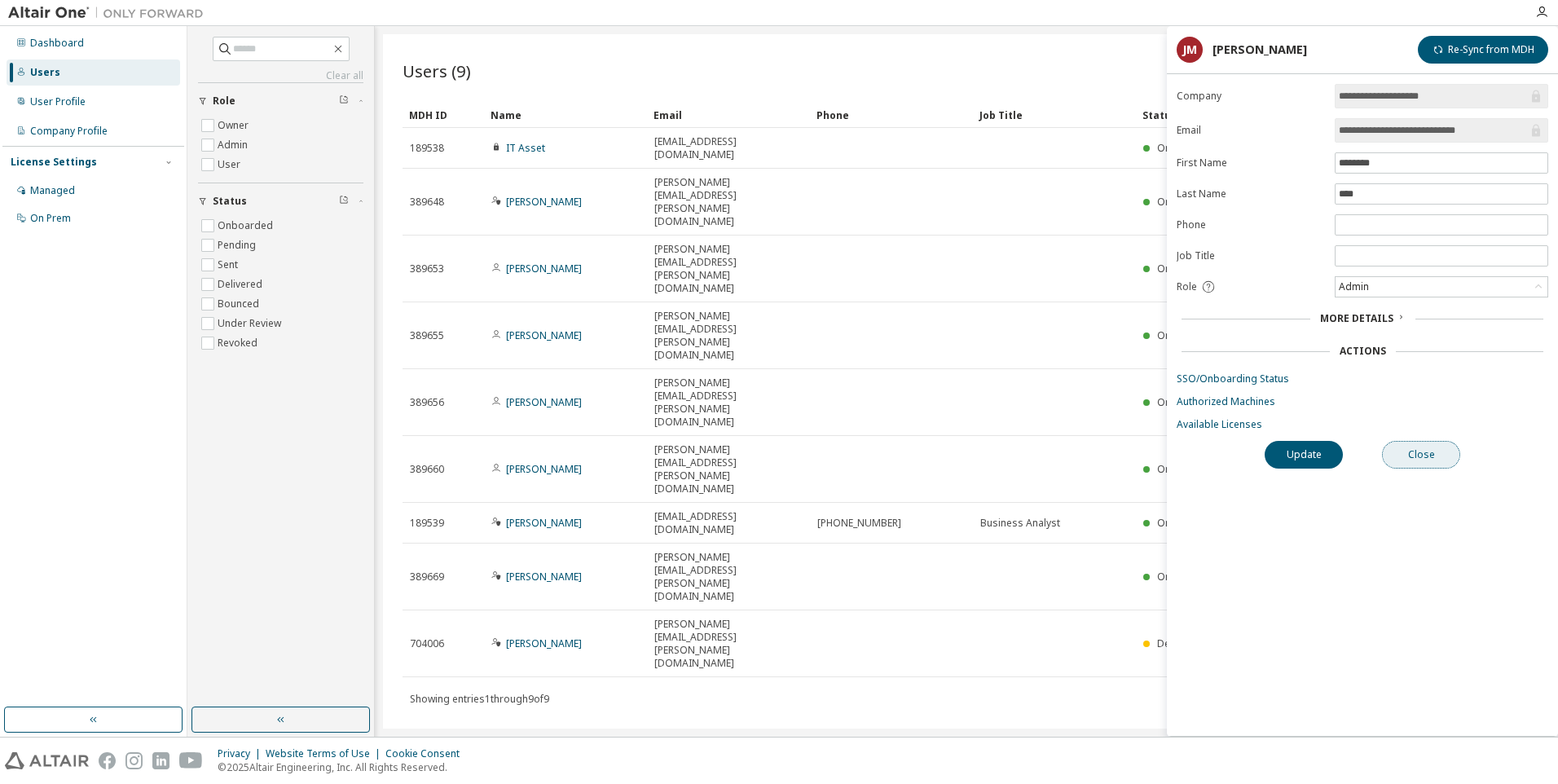
click at [1437, 457] on button "Close" at bounding box center [1421, 455] width 78 height 28
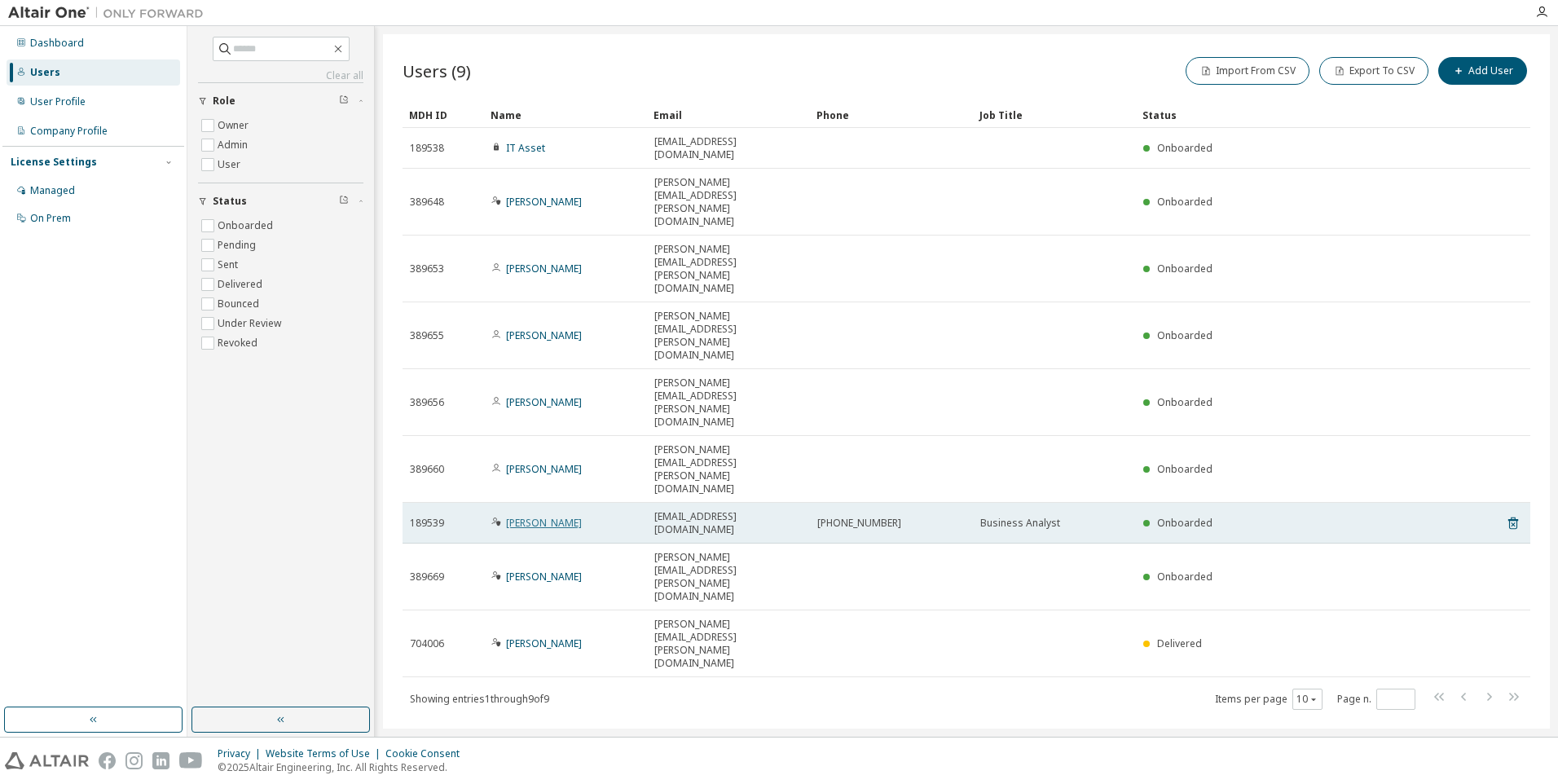
click at [552, 516] on link "[PERSON_NAME]" at bounding box center [543, 523] width 76 height 14
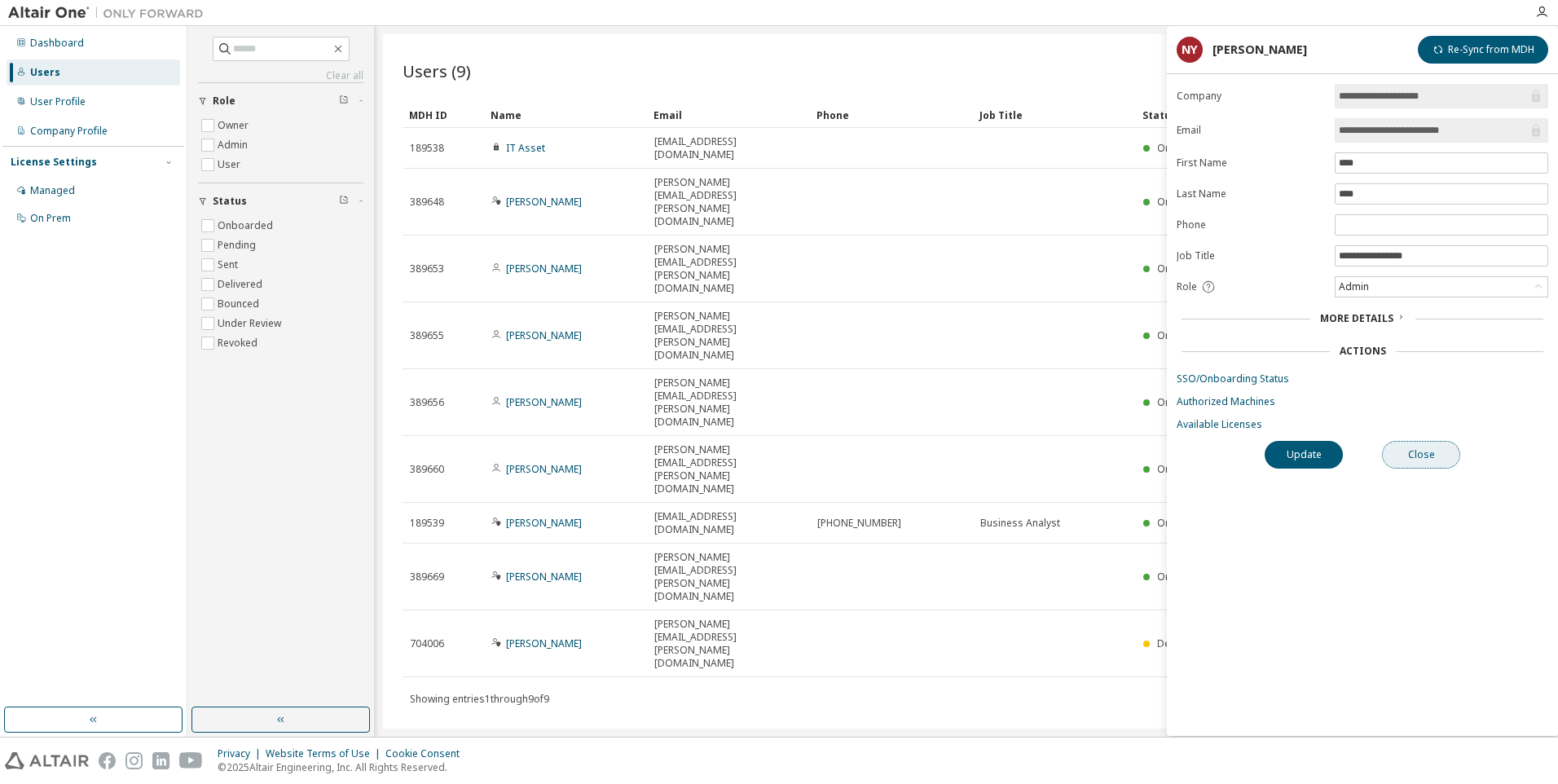
click at [1444, 461] on button "Close" at bounding box center [1421, 455] width 78 height 28
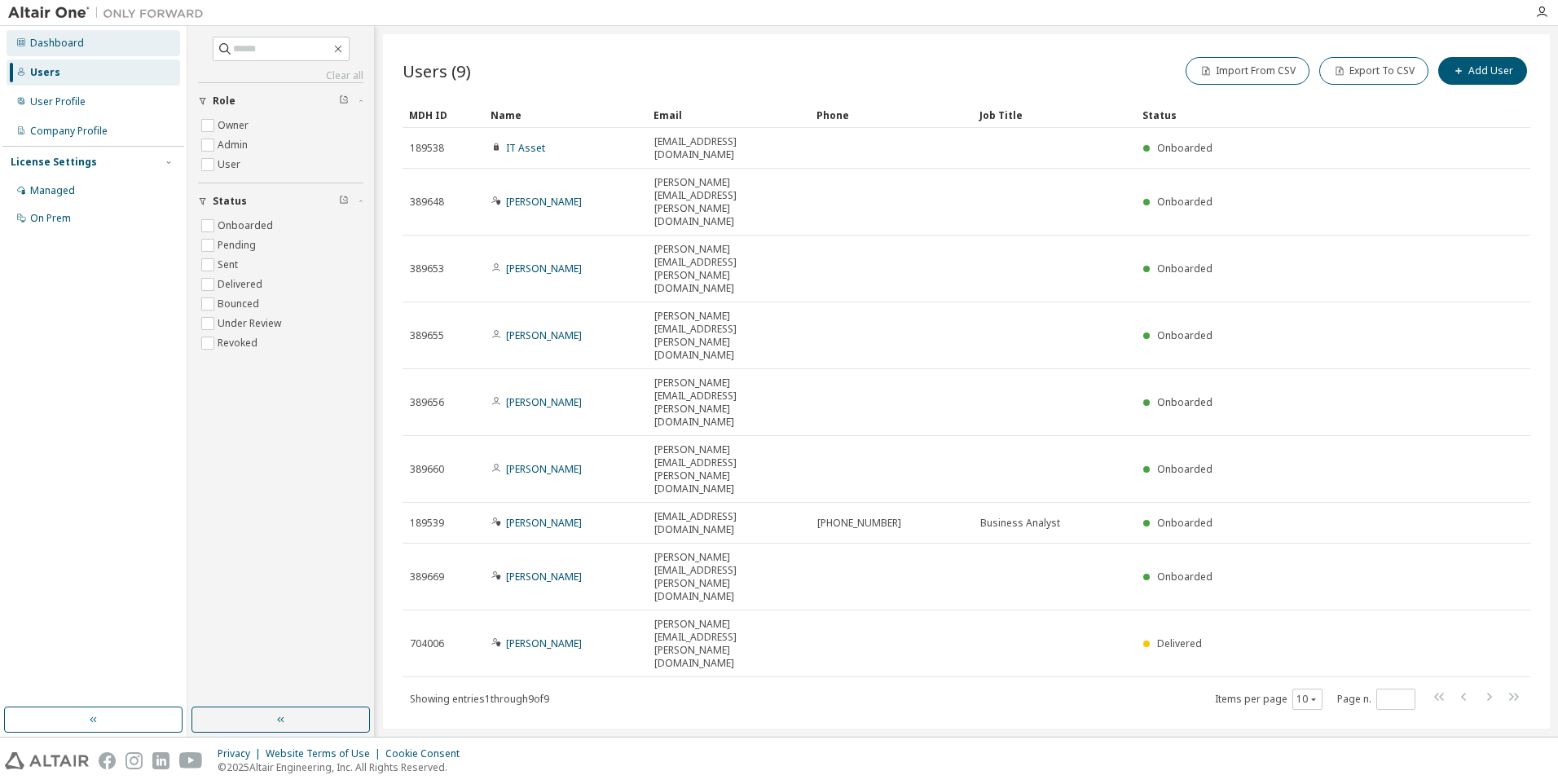
click at [53, 45] on div "Dashboard" at bounding box center [57, 42] width 53 height 13
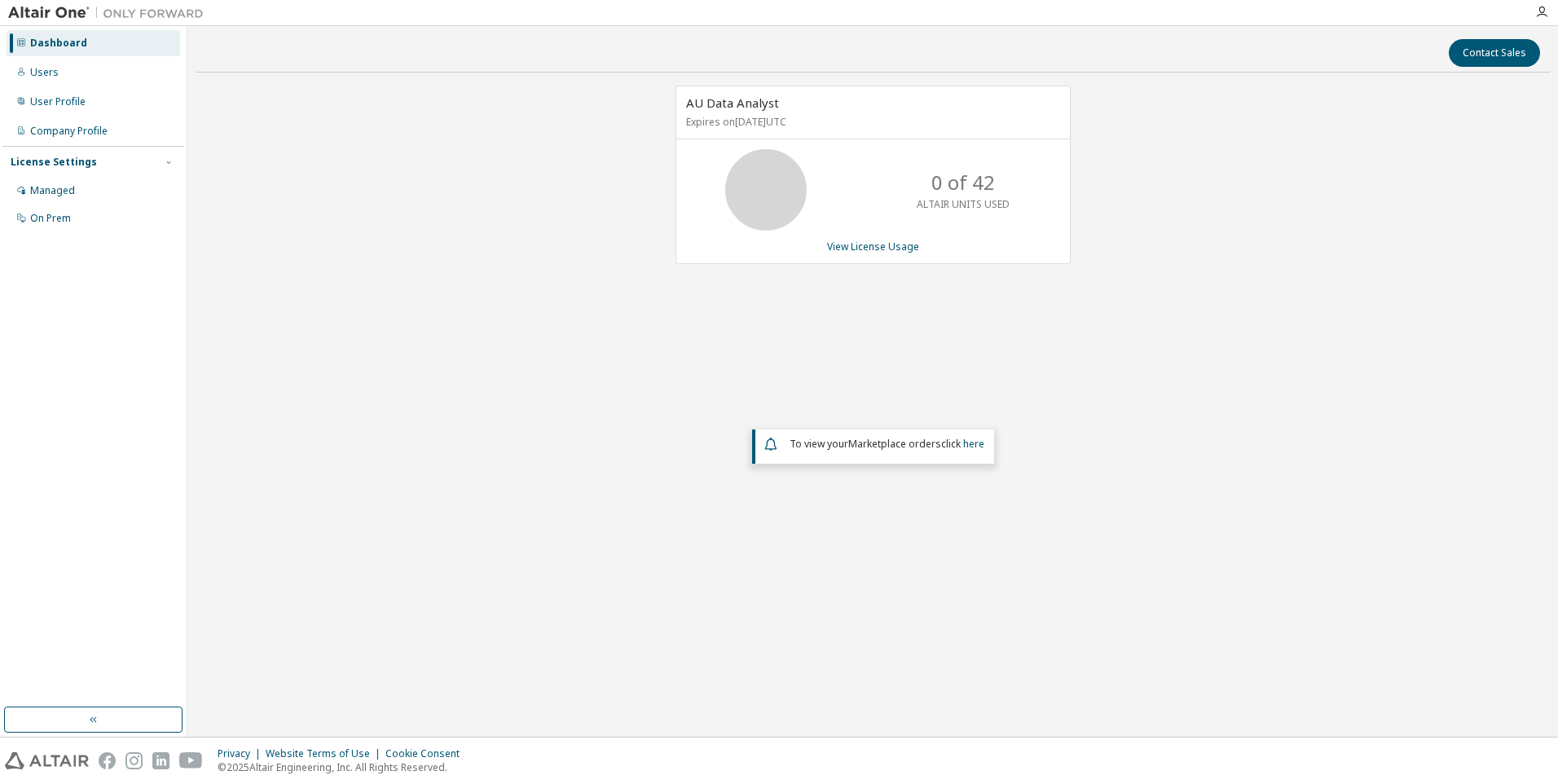
click at [139, 8] on img at bounding box center [110, 13] width 204 height 16
click at [1546, 10] on icon "button" at bounding box center [1541, 12] width 13 height 13
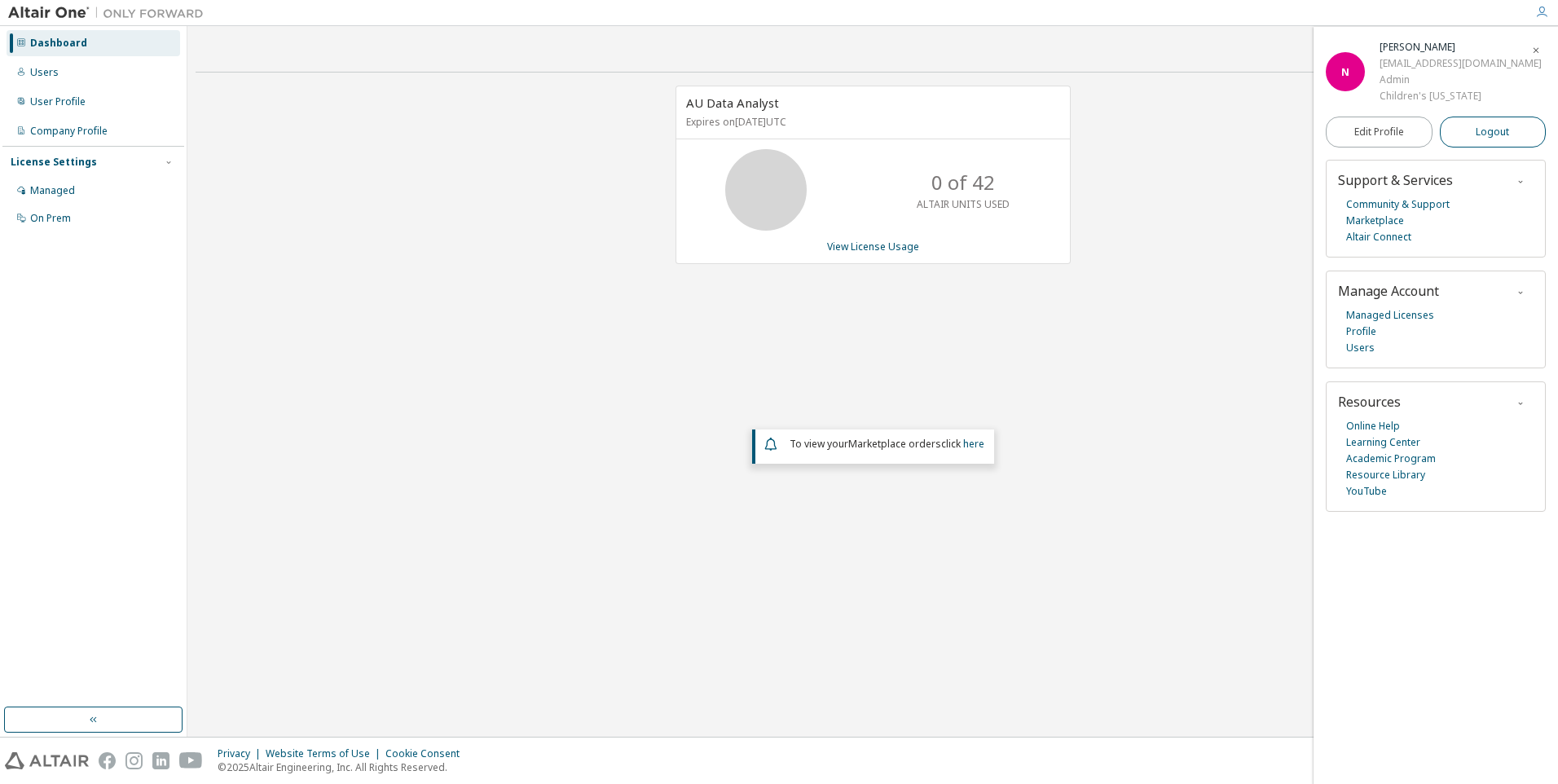
click at [1497, 132] on span "Logout" at bounding box center [1492, 132] width 33 height 16
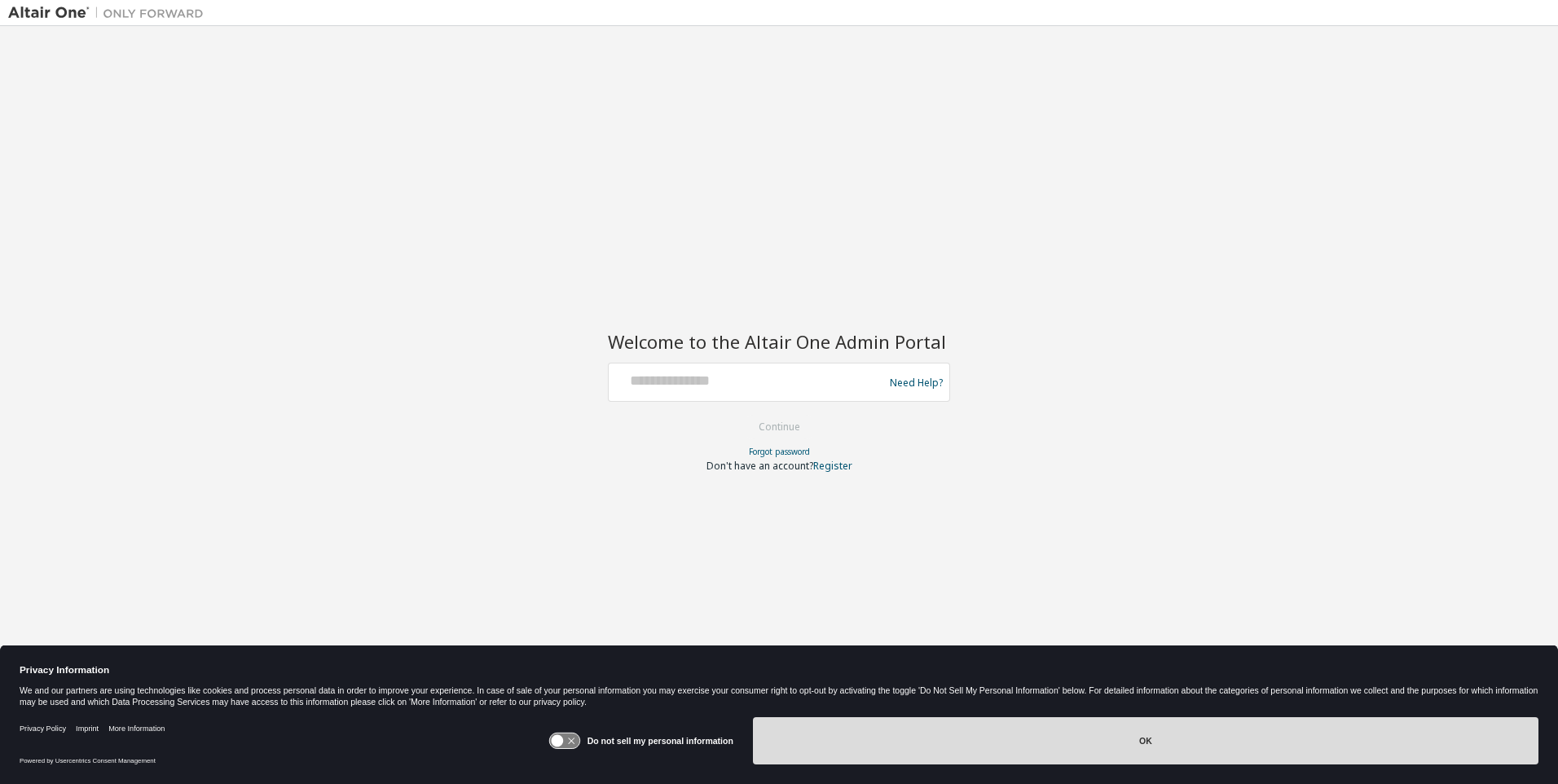
click at [951, 743] on button "OK" at bounding box center [1146, 741] width 786 height 48
